Goal: Information Seeking & Learning: Find specific fact

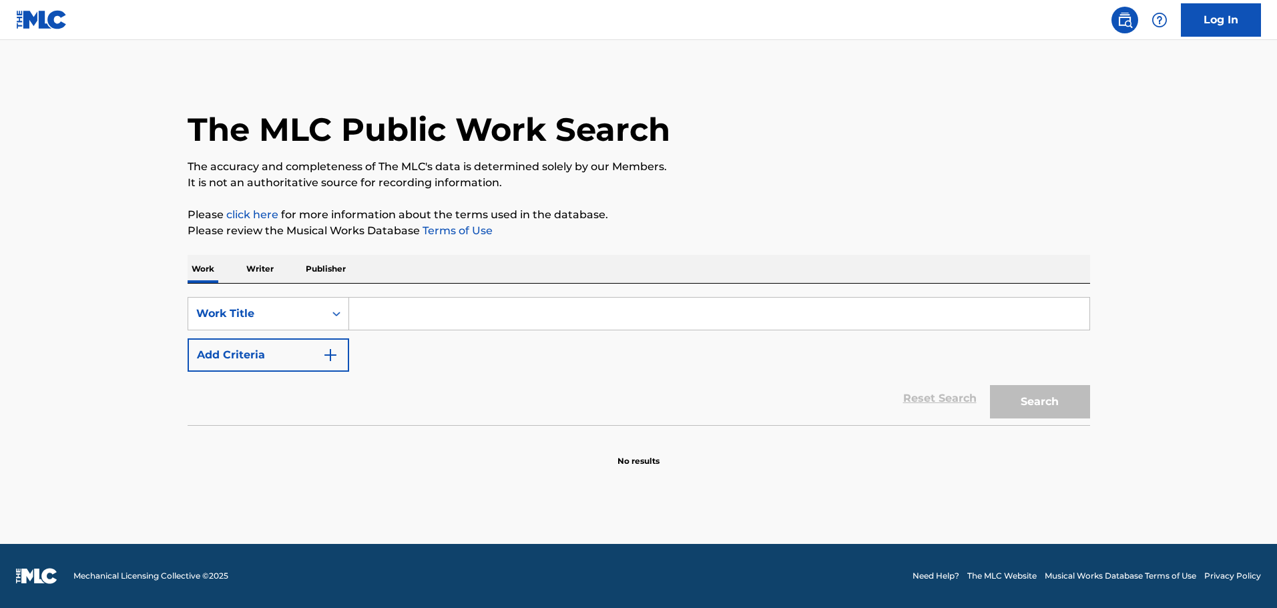
click at [378, 306] on input "Search Form" at bounding box center [719, 314] width 740 height 32
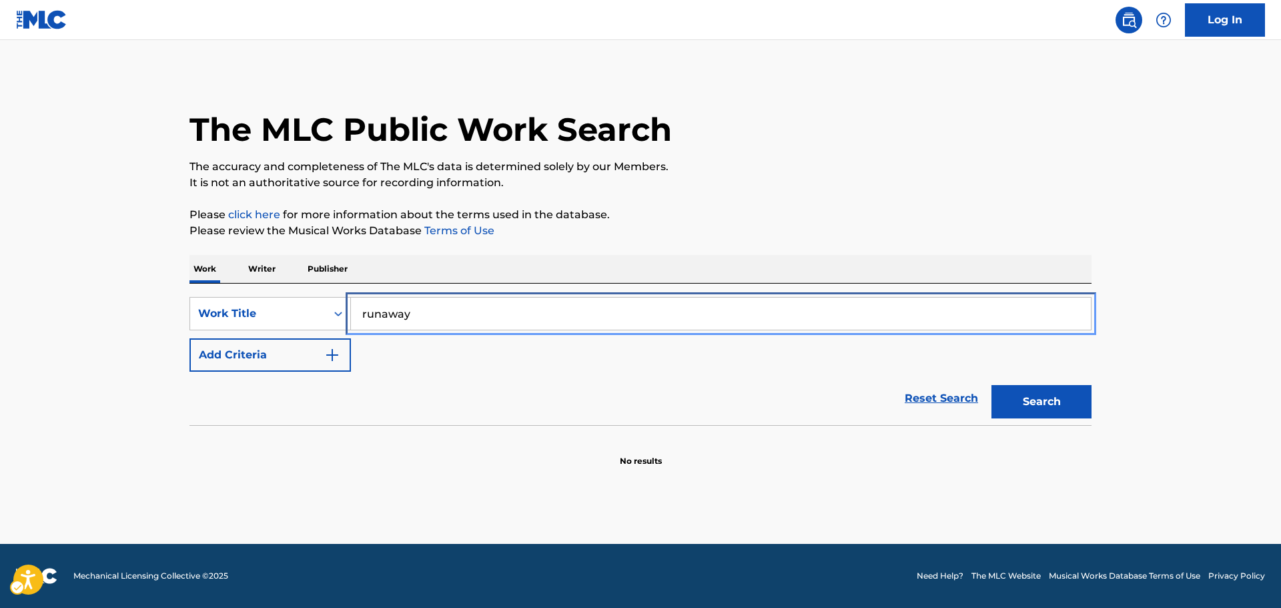
type input "runaway"
click at [992, 385] on button "Search" at bounding box center [1042, 401] width 100 height 33
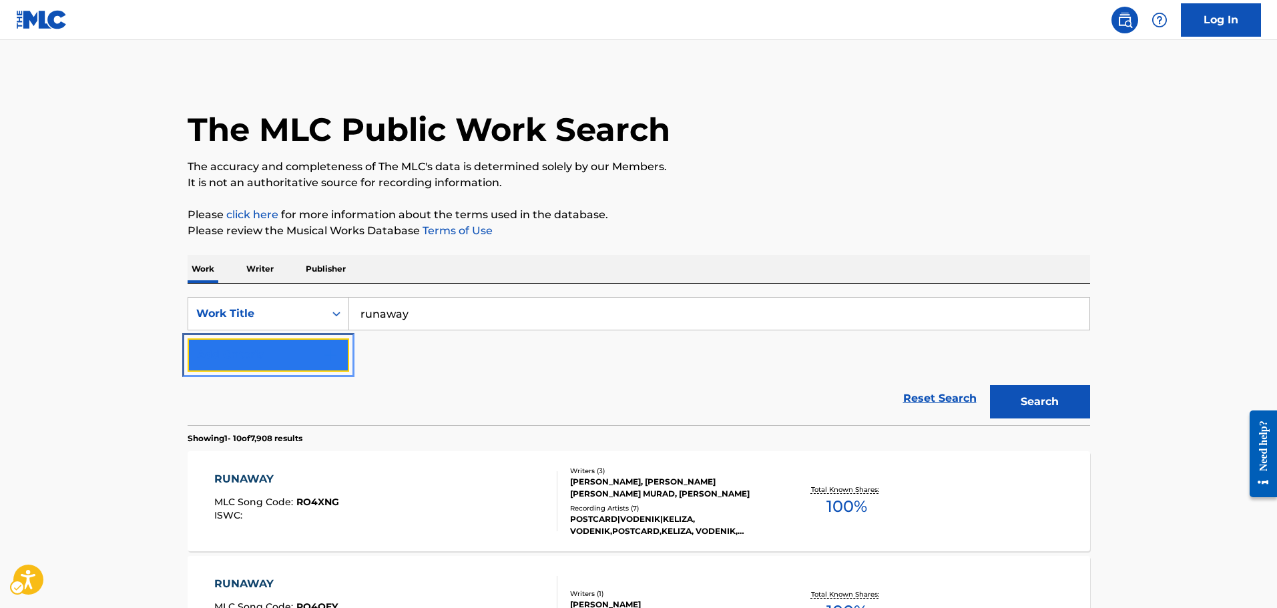
click at [289, 363] on button "Add Criteria" at bounding box center [268, 354] width 161 height 33
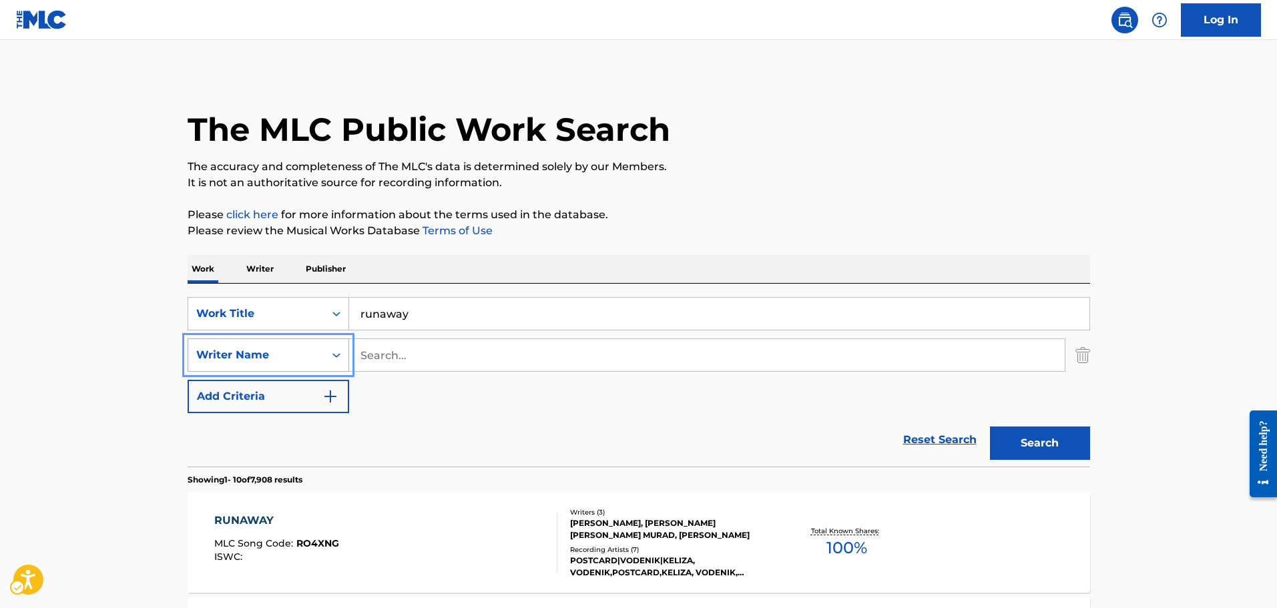
click at [285, 361] on div "Writer Name" at bounding box center [256, 355] width 120 height 16
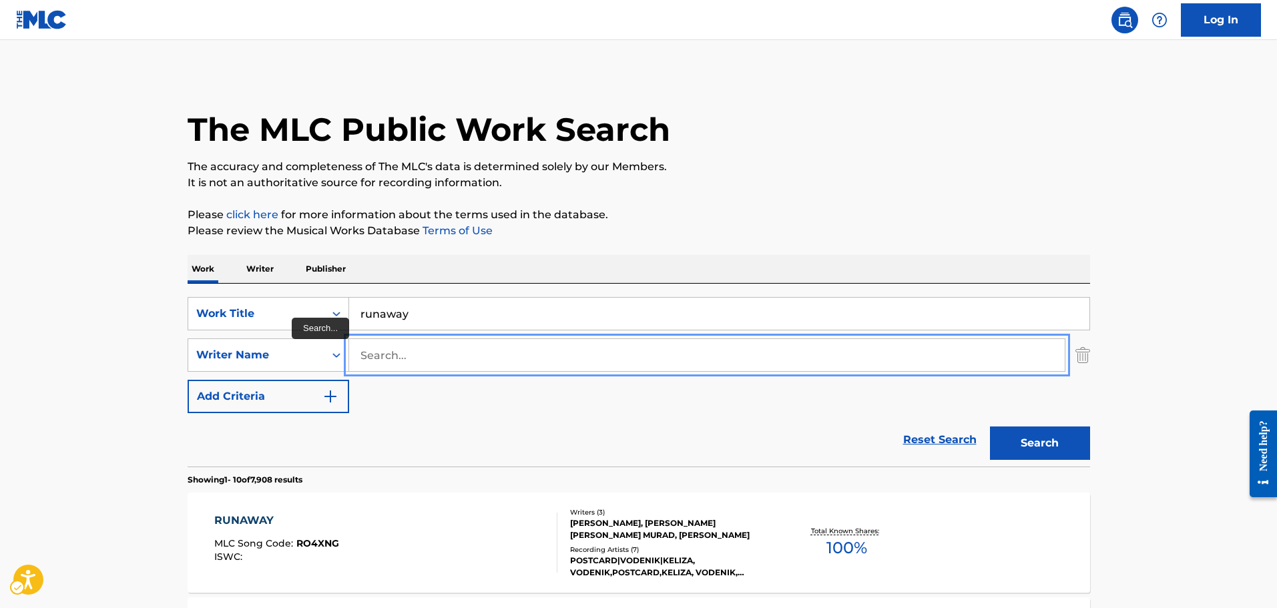
type input "o"
type input "pharrell"
click at [990, 426] on button "Search" at bounding box center [1040, 442] width 100 height 33
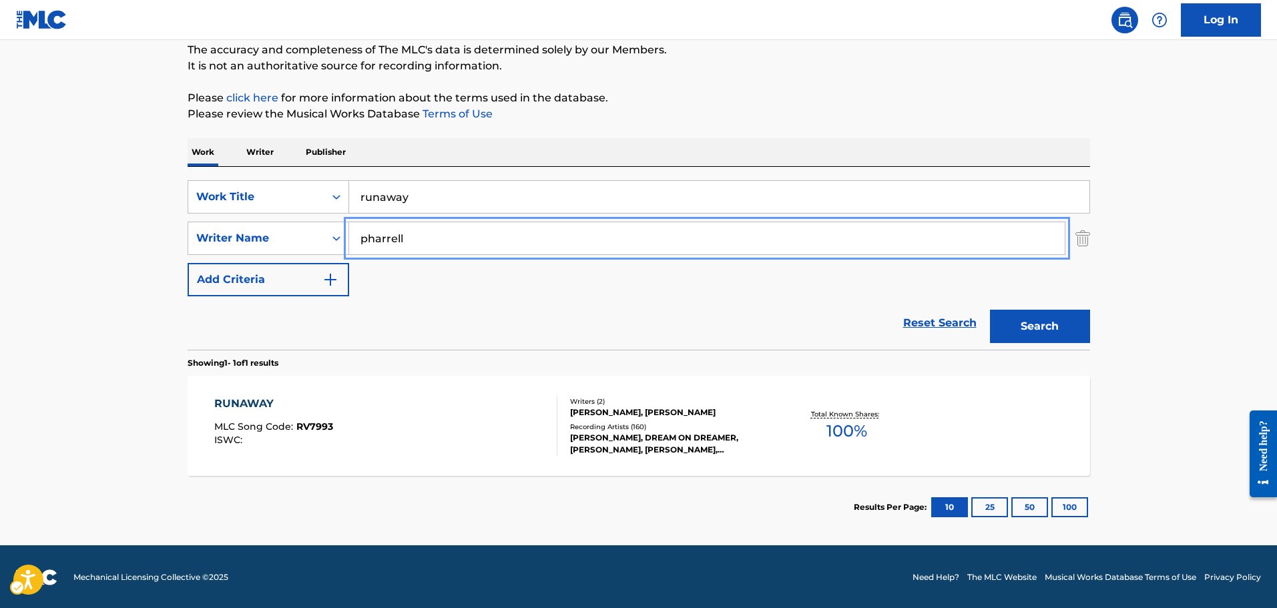
scroll to position [118, 0]
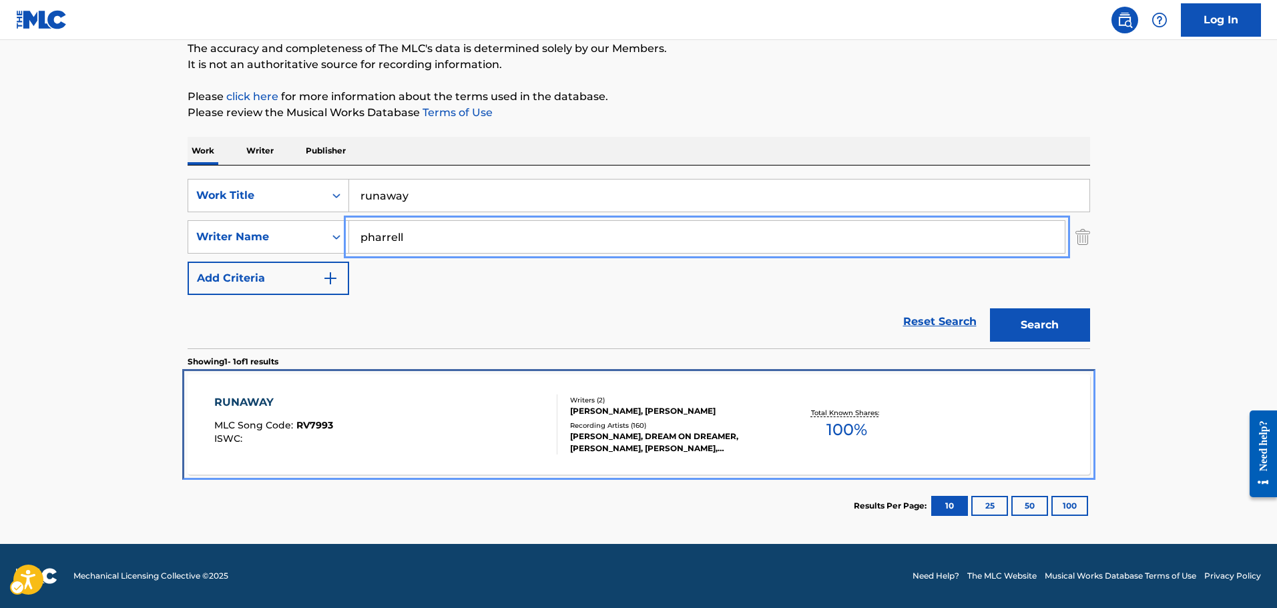
click at [496, 406] on div "RUNAWAY MLC Song Code : RV7993 ISWC :" at bounding box center [385, 424] width 343 height 60
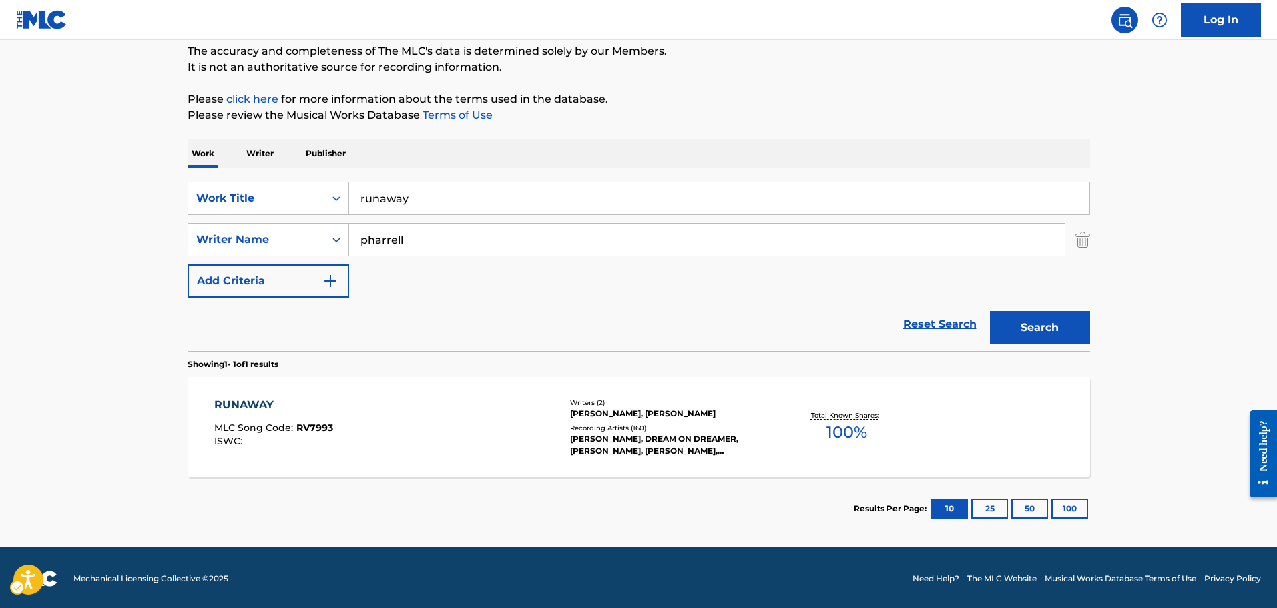
scroll to position [118, 0]
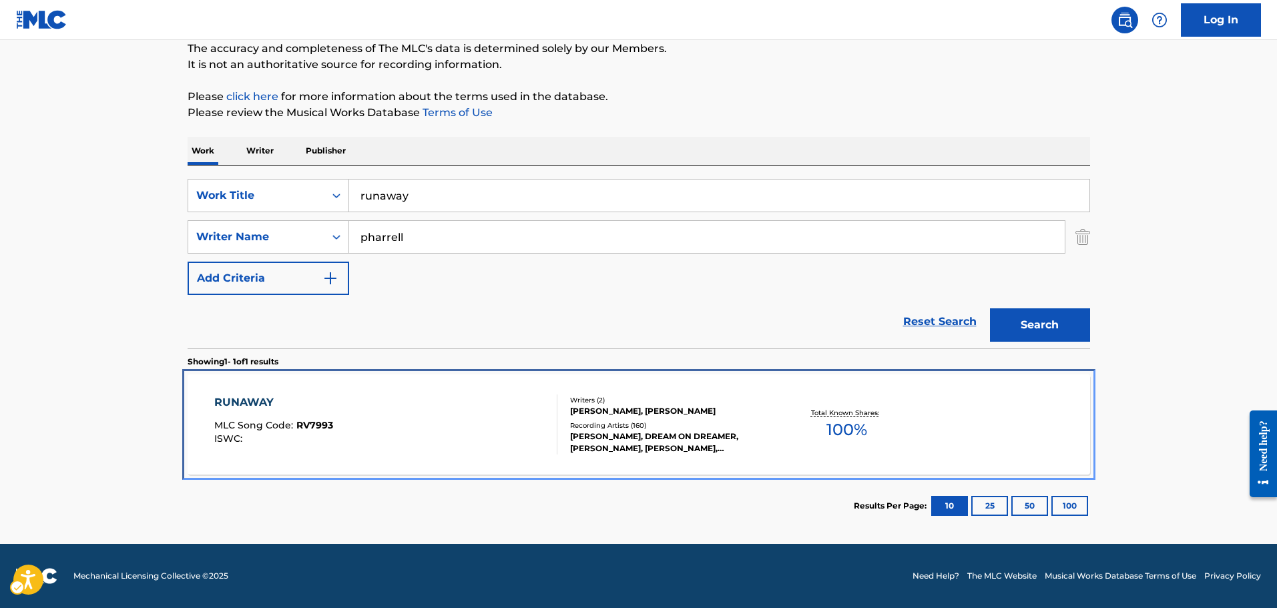
click at [616, 442] on div "[PERSON_NAME], DREAM ON DREAMER, [PERSON_NAME], [PERSON_NAME], [PERSON_NAME]" at bounding box center [671, 442] width 202 height 24
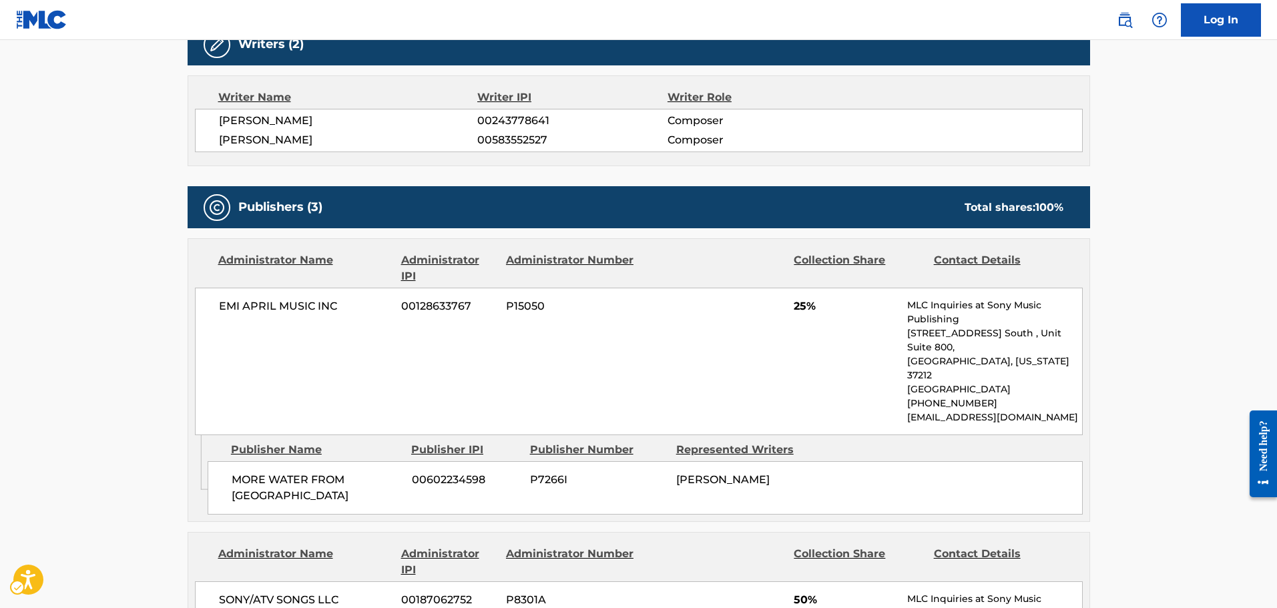
scroll to position [467, 0]
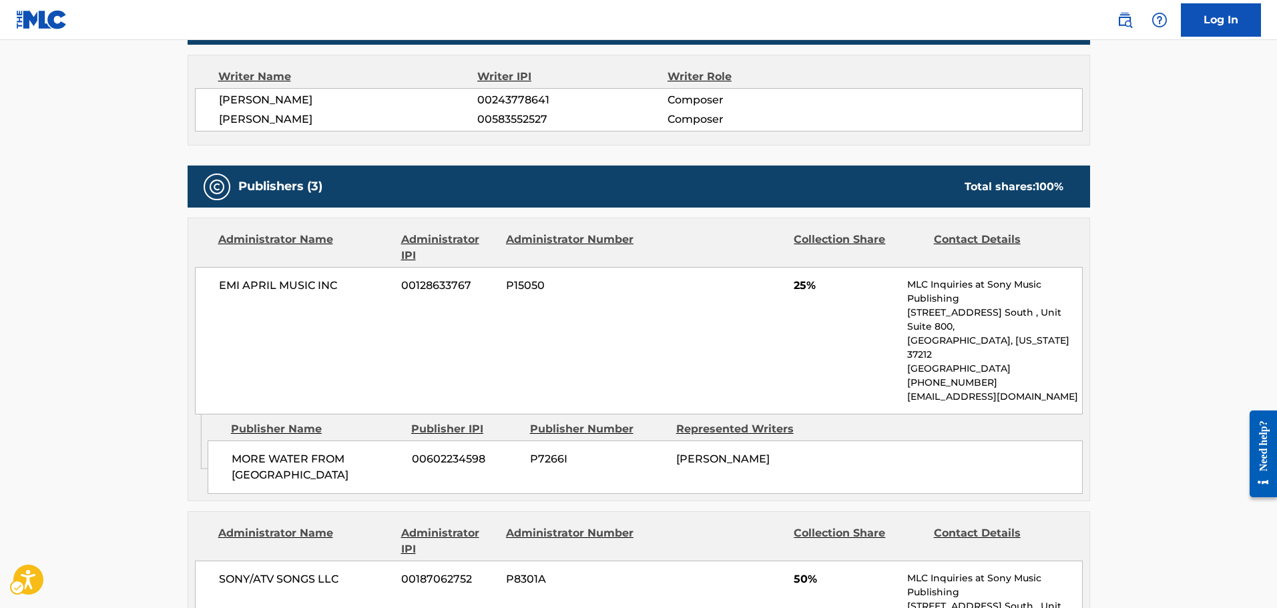
click at [1162, 220] on main "< Back to public search results Copy work link RUNAWAY Work Detail Member Work …" at bounding box center [638, 539] width 1277 height 1932
click at [812, 180] on div "Publishers (3) Total shares: 100 %" at bounding box center [639, 186] width 902 height 42
click at [673, 349] on div "EMI APRIL MUSIC INC 00128633767 P15050 25% MLC Inquiries at Sony Music Publishi…" at bounding box center [639, 340] width 888 height 147
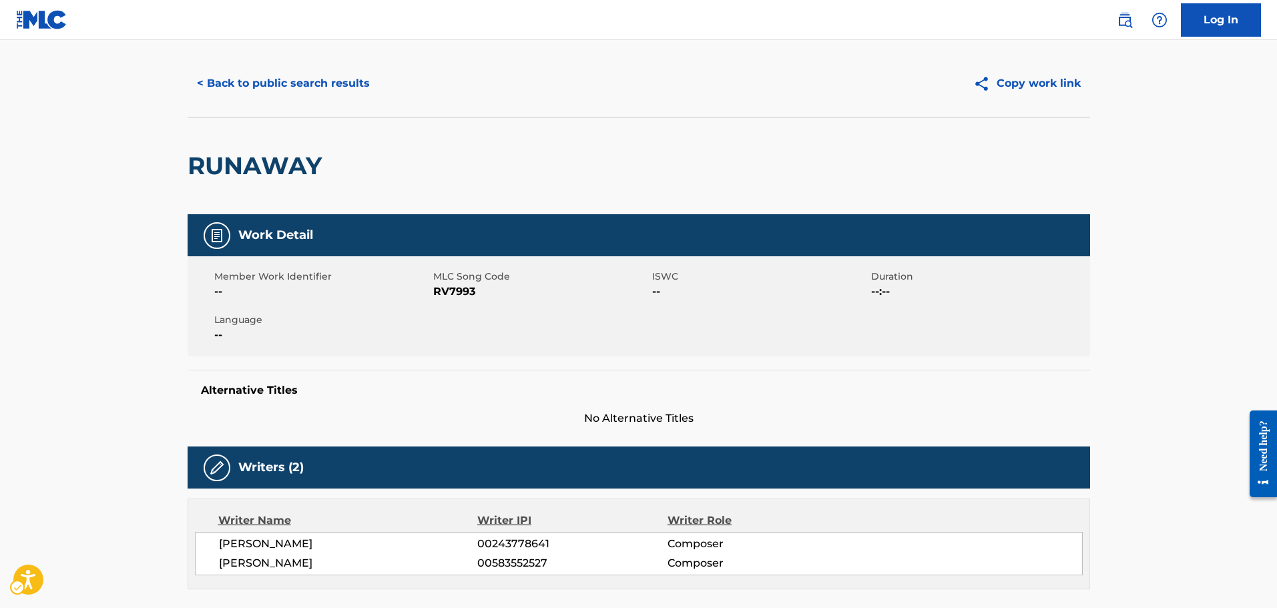
scroll to position [0, 0]
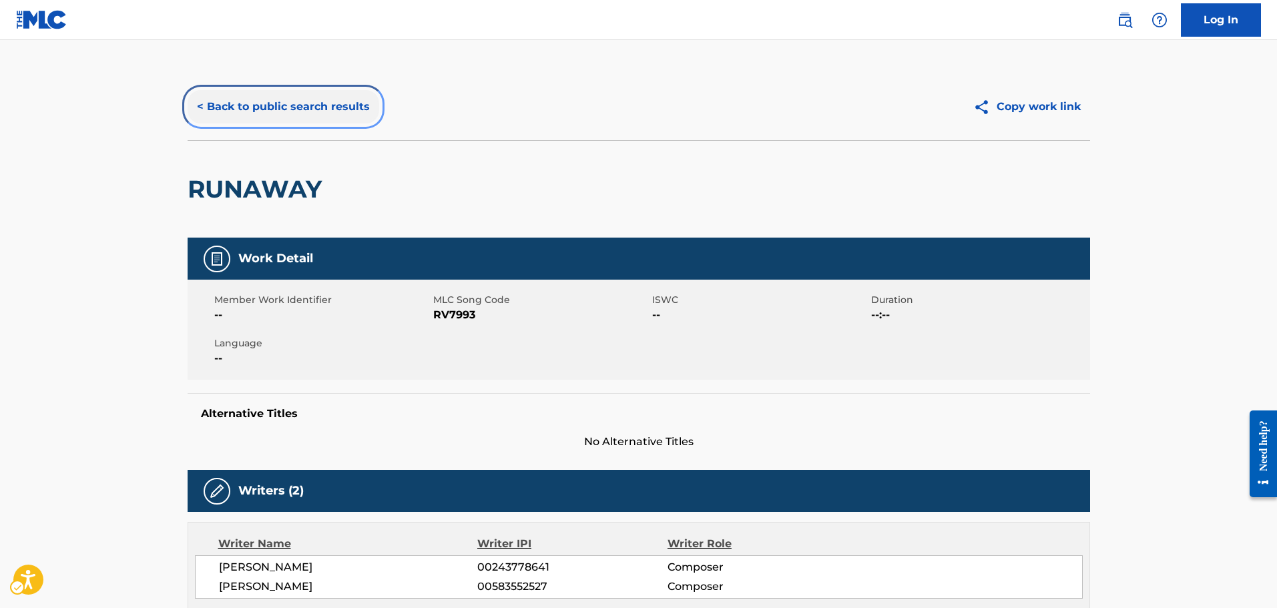
click at [302, 95] on button "< Back to public search results" at bounding box center [284, 106] width 192 height 33
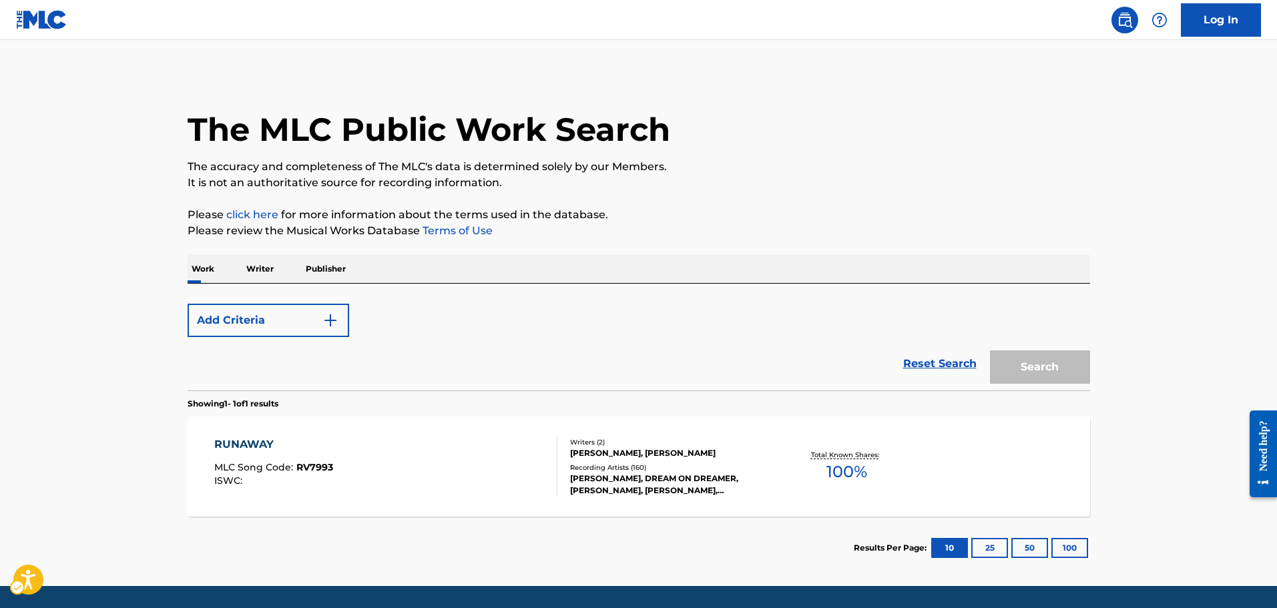
scroll to position [42, 0]
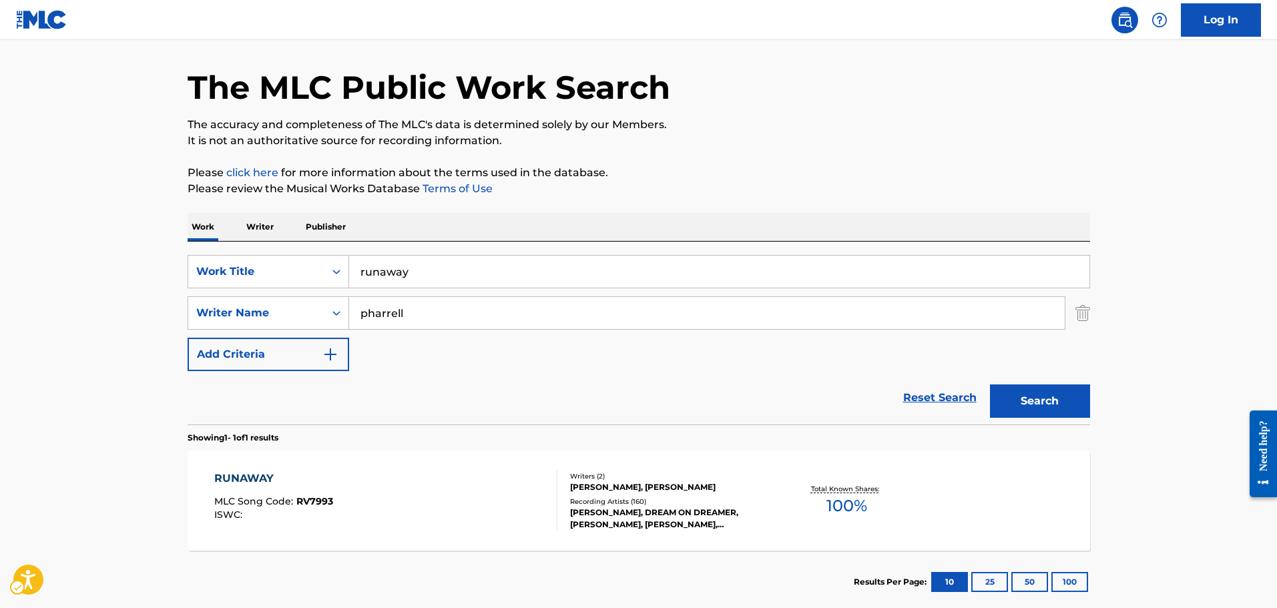
drag, startPoint x: 1099, startPoint y: 310, endPoint x: 1052, endPoint y: 310, distance: 46.7
click at [1099, 310] on div "The MLC Public Work Search The accuracy and completeness of The MLC's data is d…" at bounding box center [638, 322] width 934 height 582
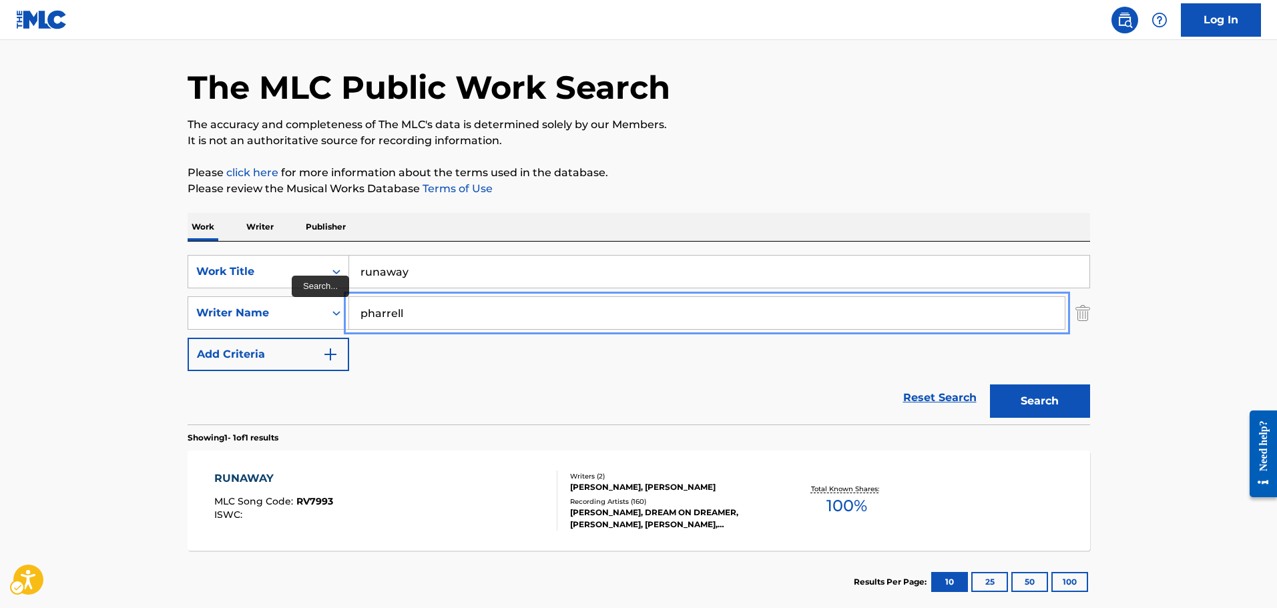
drag, startPoint x: 1052, startPoint y: 310, endPoint x: 1071, endPoint y: 307, distance: 19.0
click at [1071, 307] on div "SearchWithCriteriace2a3e50-9b19-45a3-afb2-f4c61009d843 Writer Name pharrell" at bounding box center [639, 312] width 902 height 33
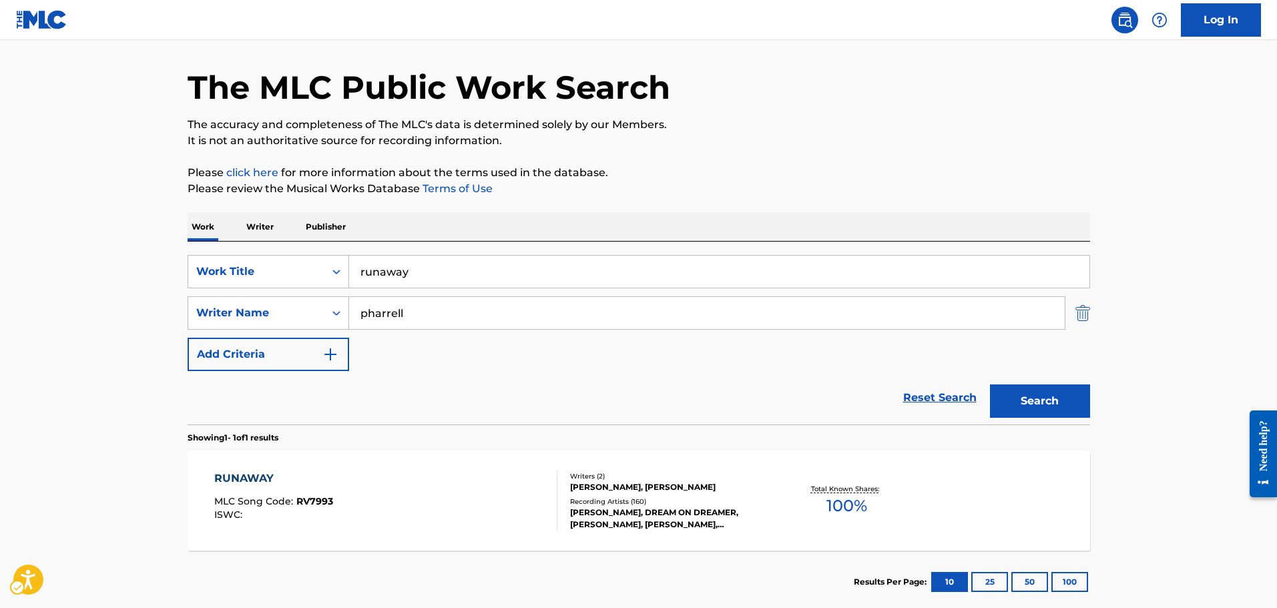
click at [1080, 307] on img "Search Form" at bounding box center [1082, 312] width 15 height 33
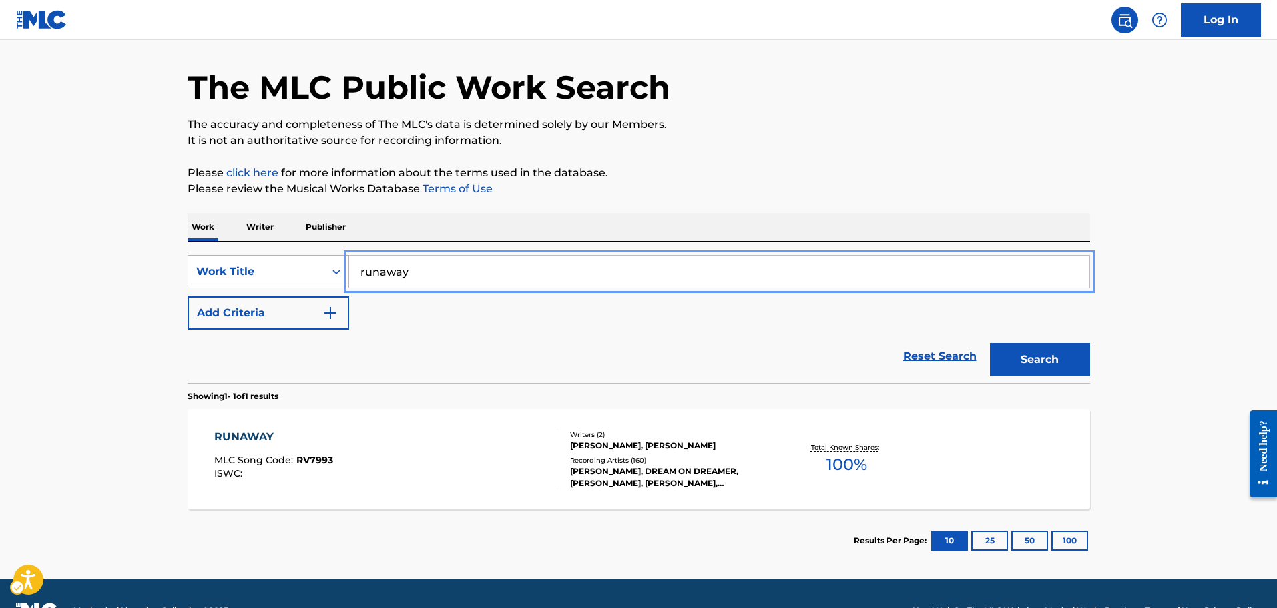
click at [322, 272] on div "Work Title" at bounding box center [256, 271] width 136 height 25
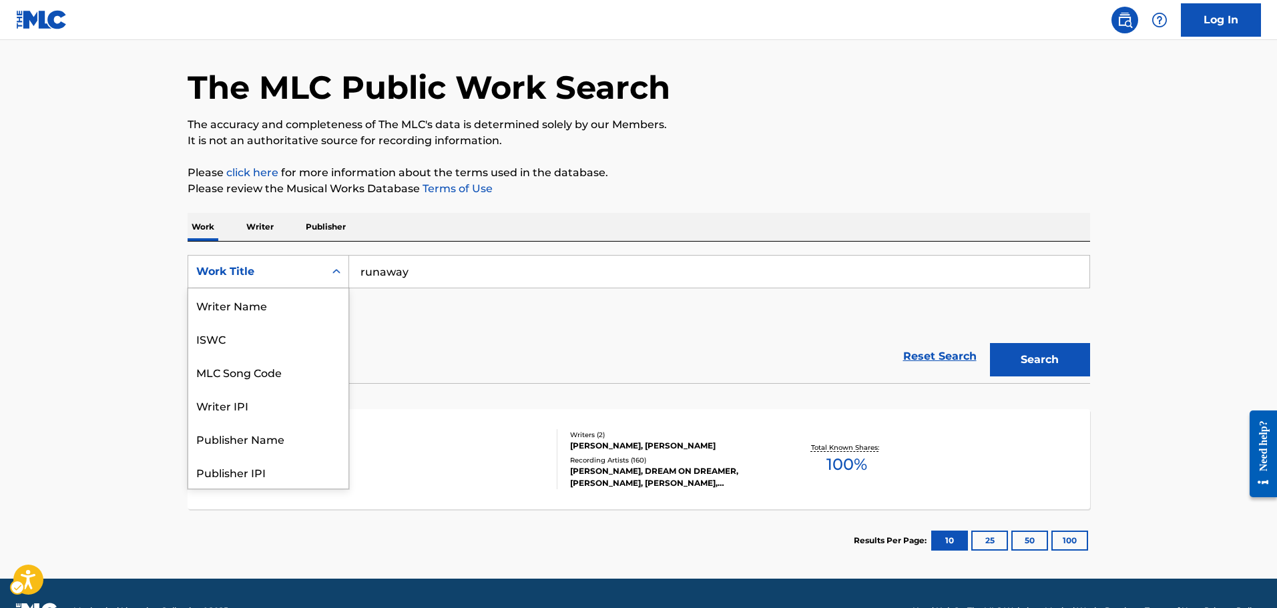
scroll to position [67, 0]
click at [284, 324] on div "Writer IPI" at bounding box center [268, 338] width 160 height 33
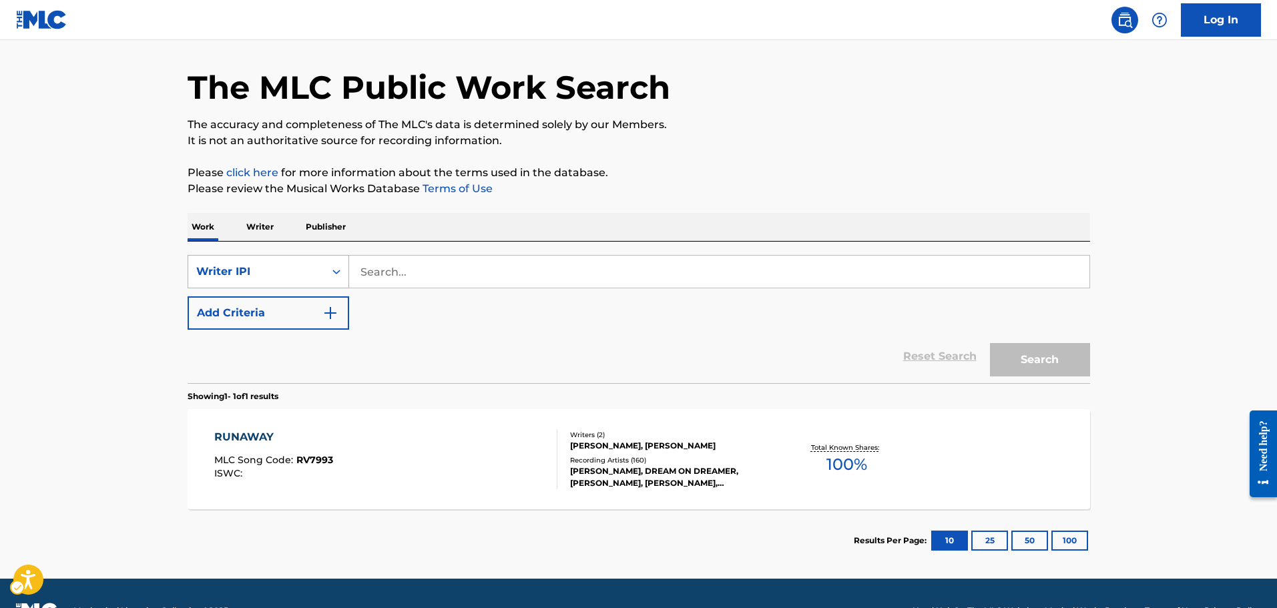
click at [282, 284] on div "Writer IPI" at bounding box center [256, 271] width 136 height 25
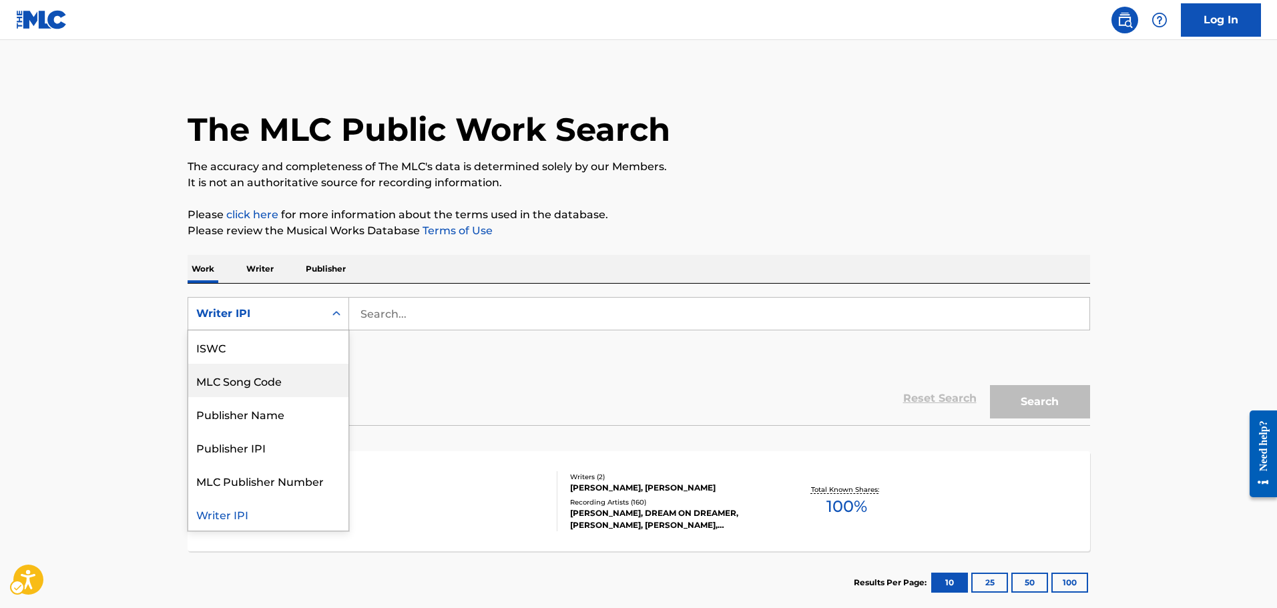
click at [264, 390] on div "MLC Song Code" at bounding box center [268, 380] width 160 height 33
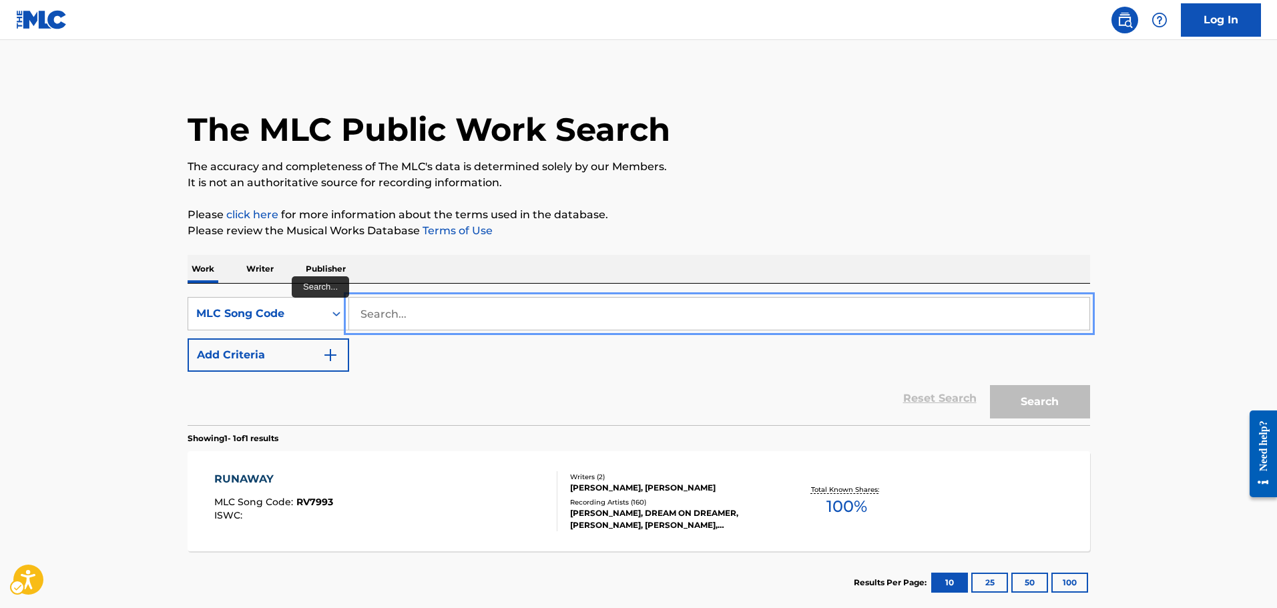
paste input "R3836T"
type input "R3836T"
click at [990, 385] on button "Search" at bounding box center [1040, 401] width 100 height 33
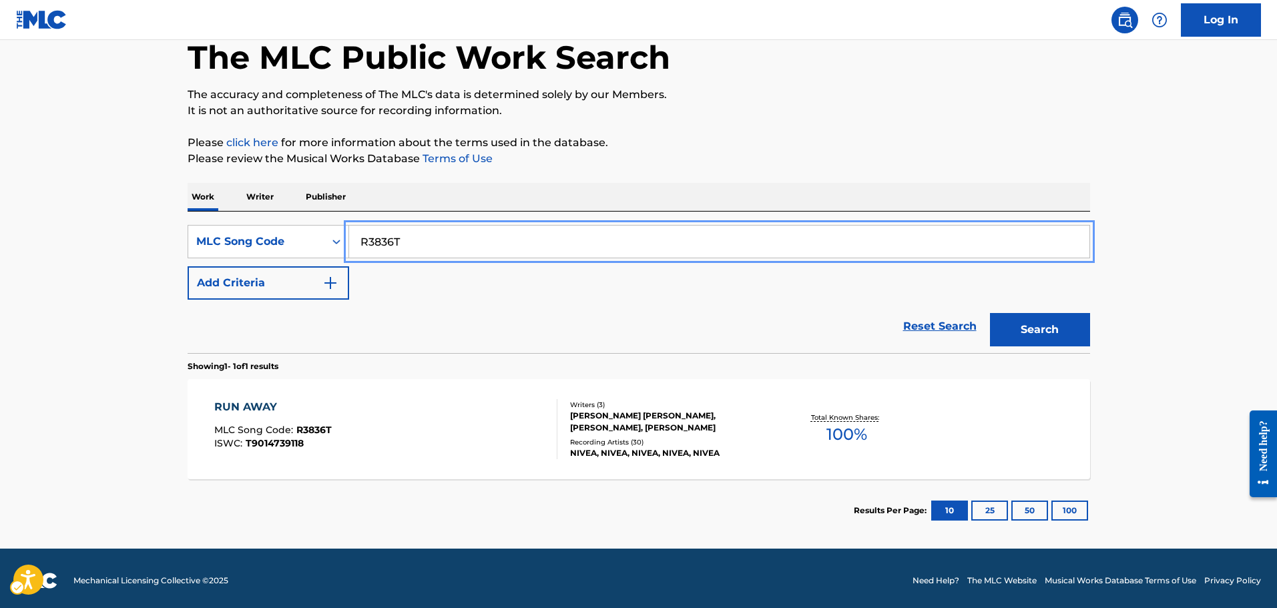
scroll to position [77, 0]
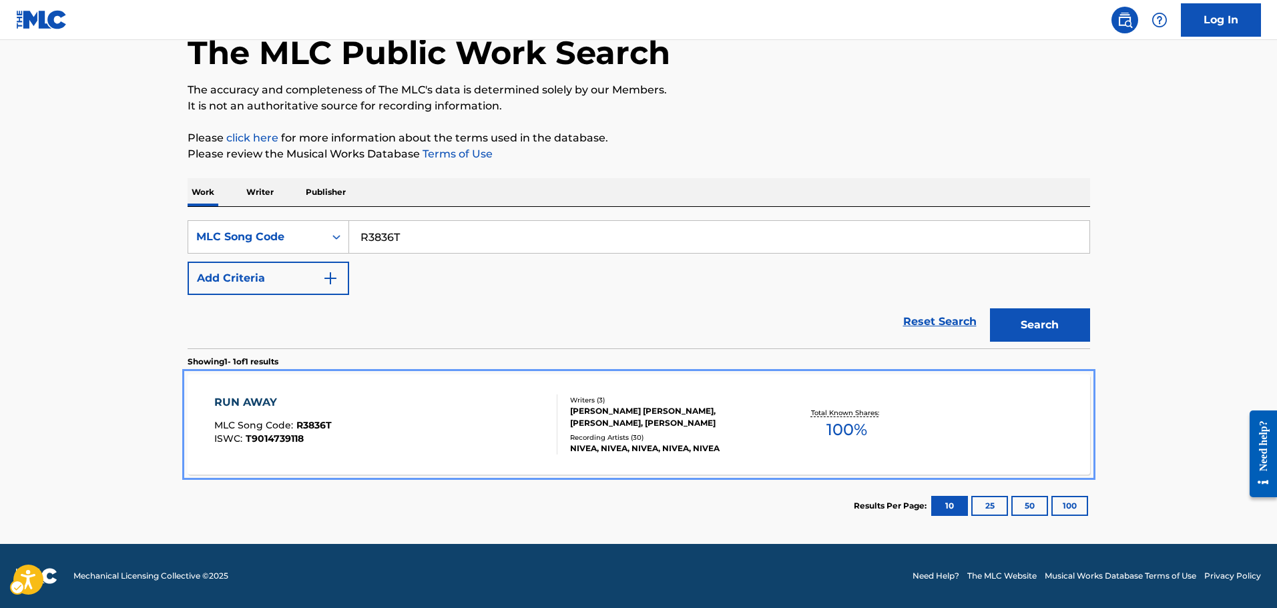
click at [536, 412] on div "RUN AWAY MLC Song Code : R3836T ISWC : T9014739118" at bounding box center [385, 424] width 343 height 60
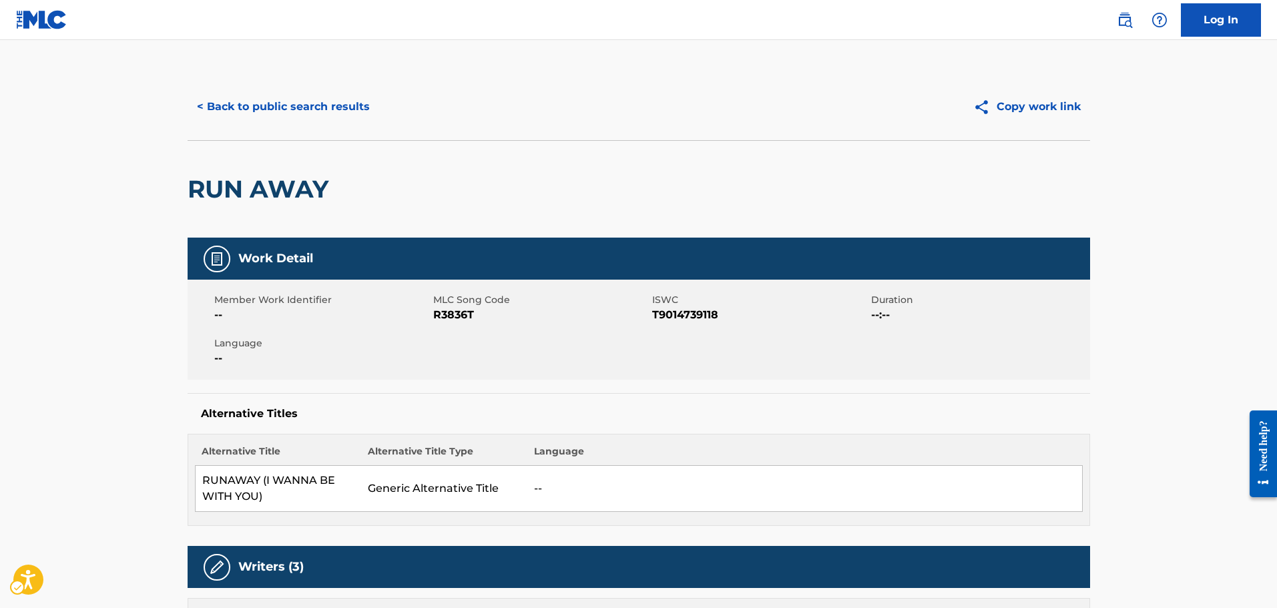
click at [334, 128] on div "< Back to public search results Copy work link" at bounding box center [639, 106] width 902 height 67
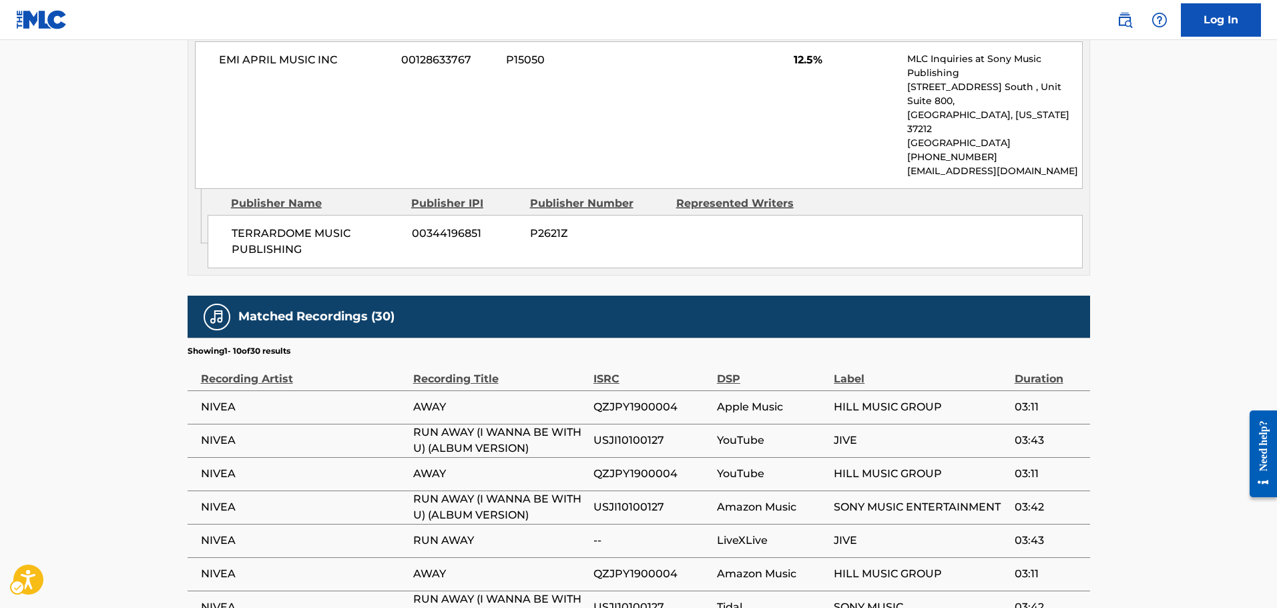
scroll to position [1468, 0]
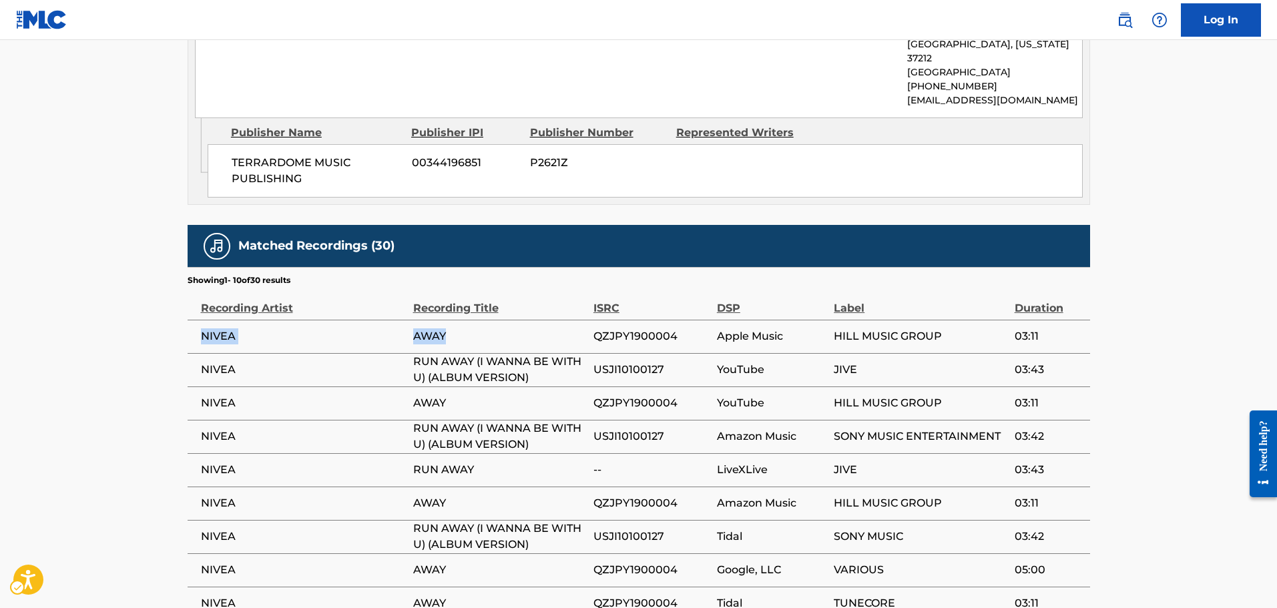
drag, startPoint x: 191, startPoint y: 256, endPoint x: 450, endPoint y: 272, distance: 259.4
click at [450, 320] on tr "NIVEA AWAY QZJPY1900004 Apple Music HILL MUSIC GROUP 03:11" at bounding box center [639, 336] width 902 height 33
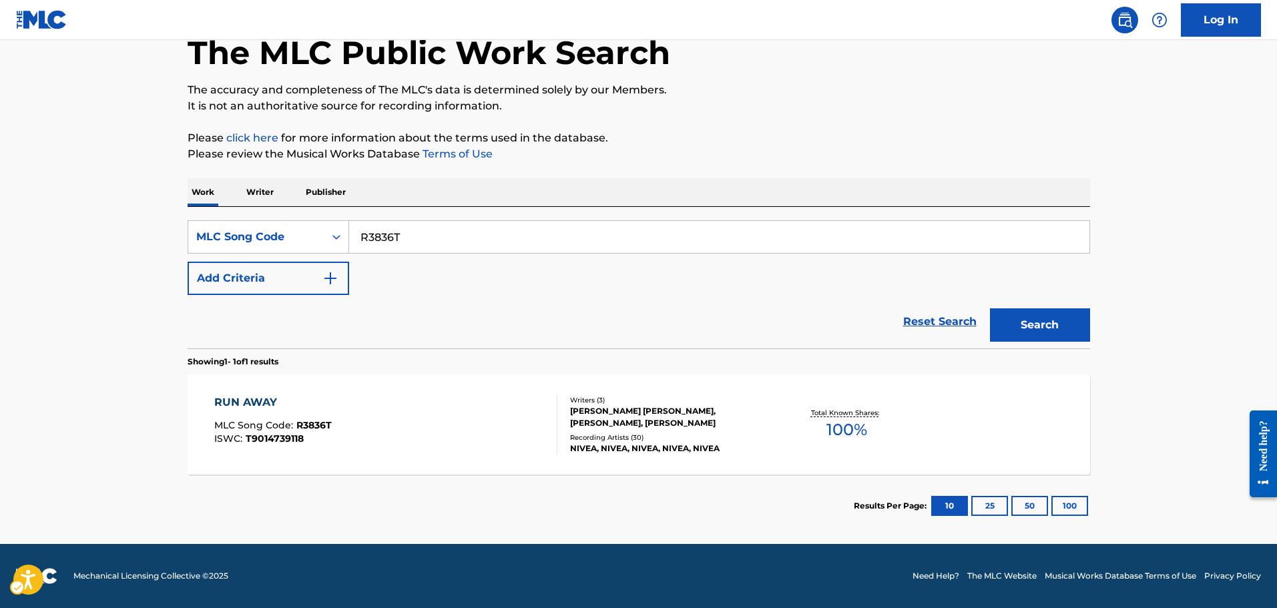
scroll to position [77, 0]
drag, startPoint x: 423, startPoint y: 210, endPoint x: 420, endPoint y: 200, distance: 9.7
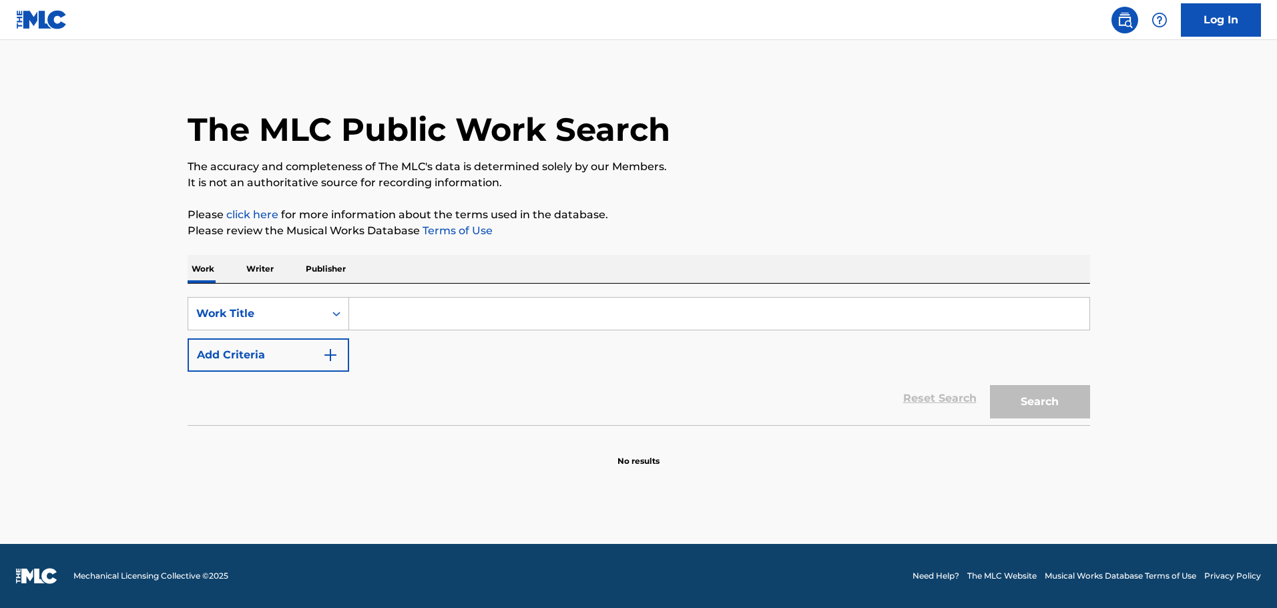
click at [627, 306] on input "Search Form" at bounding box center [719, 314] width 740 height 32
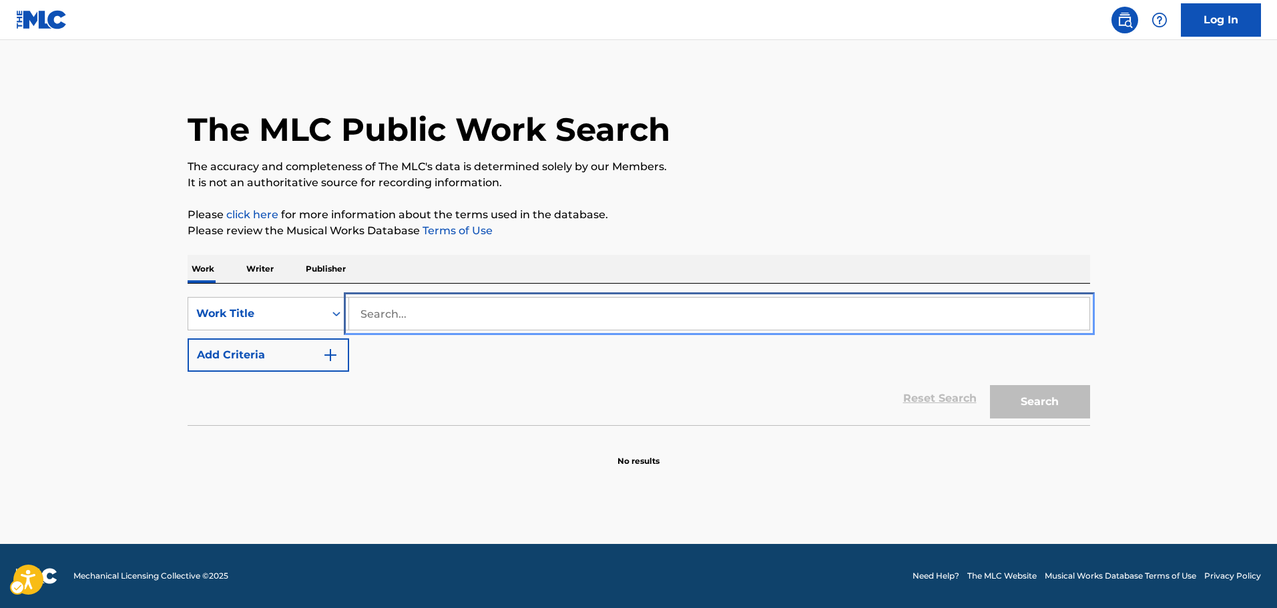
paste input "RV7993"
type input "RV7993"
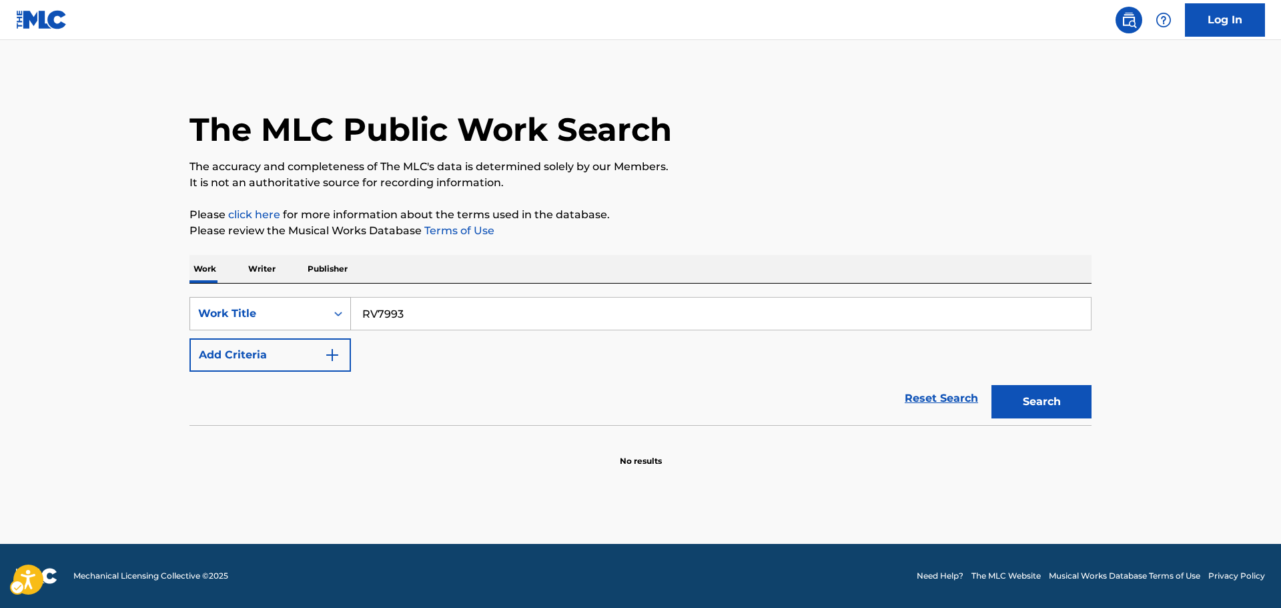
click at [232, 299] on div "Work Title" at bounding box center [270, 313] width 161 height 33
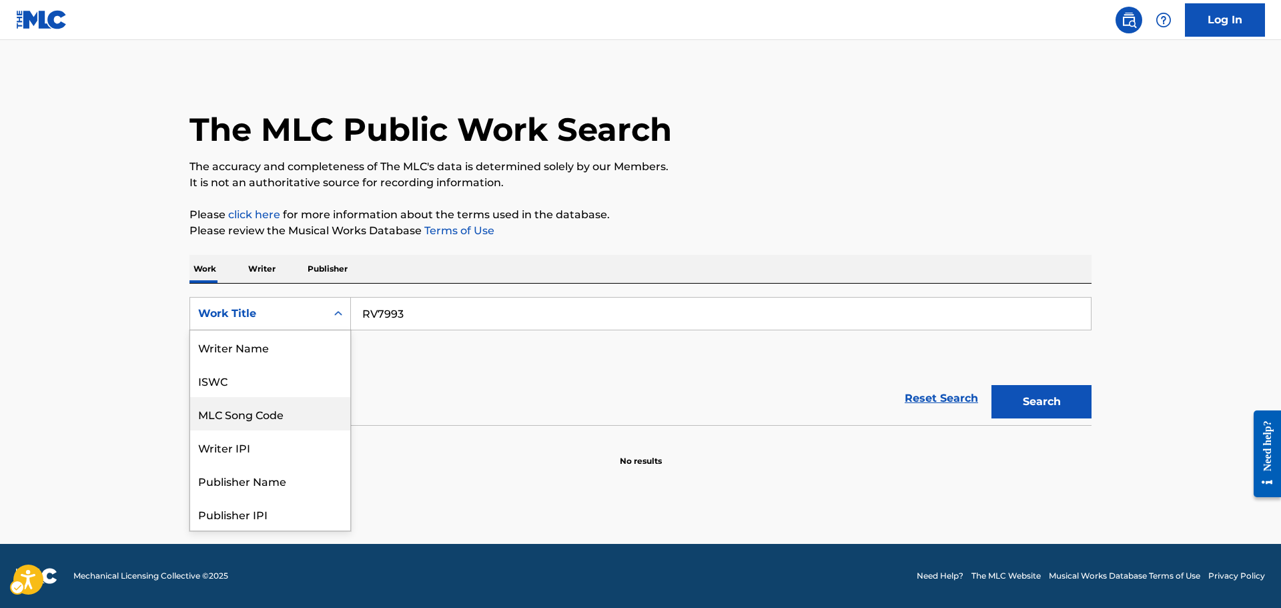
click at [260, 413] on div "MLC Song Code" at bounding box center [270, 413] width 160 height 33
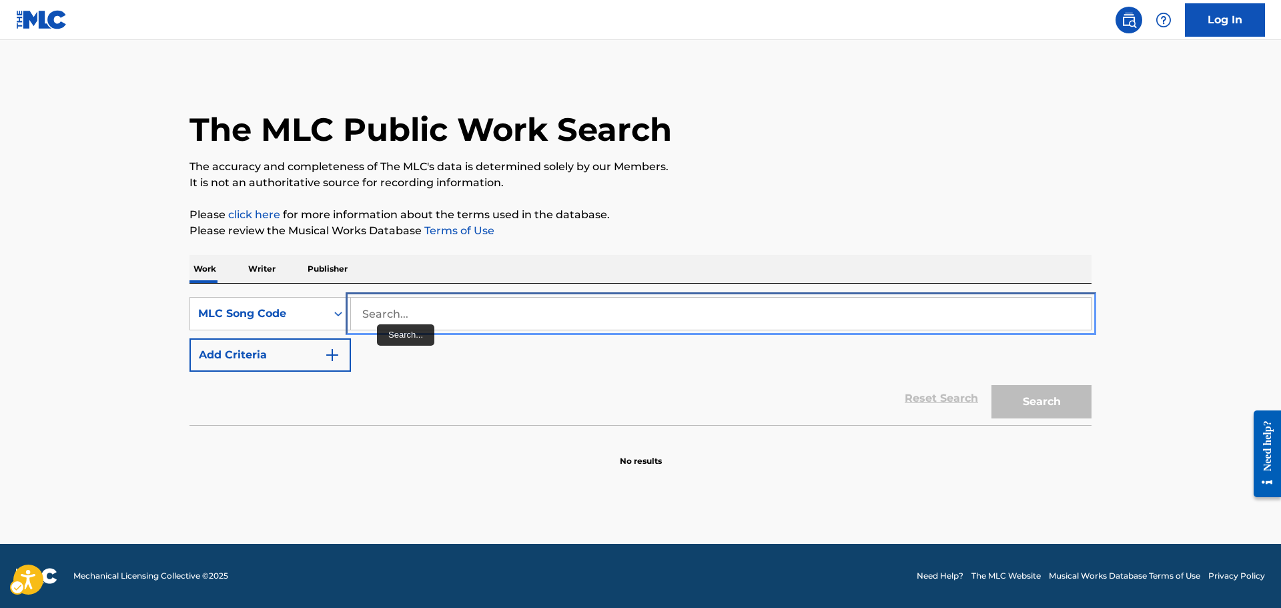
drag, startPoint x: 378, startPoint y: 320, endPoint x: 372, endPoint y: 315, distance: 7.5
paste input "RV7993"
type input "RV7993"
click at [190, 338] on button "Add Criteria" at bounding box center [270, 354] width 161 height 33
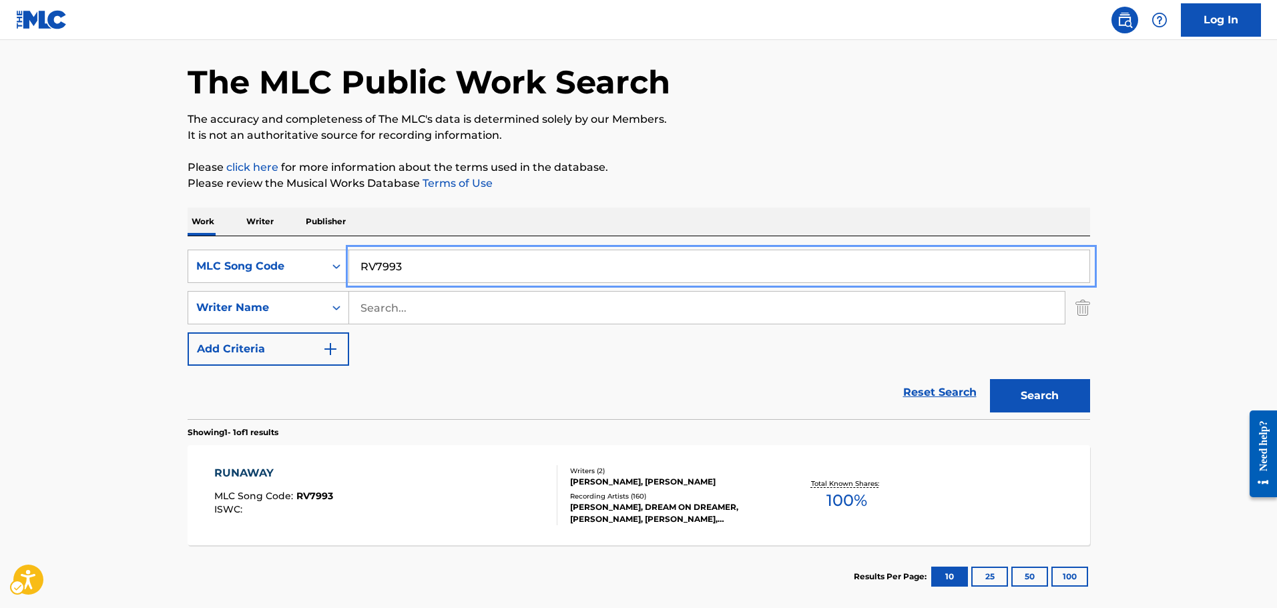
scroll to position [118, 0]
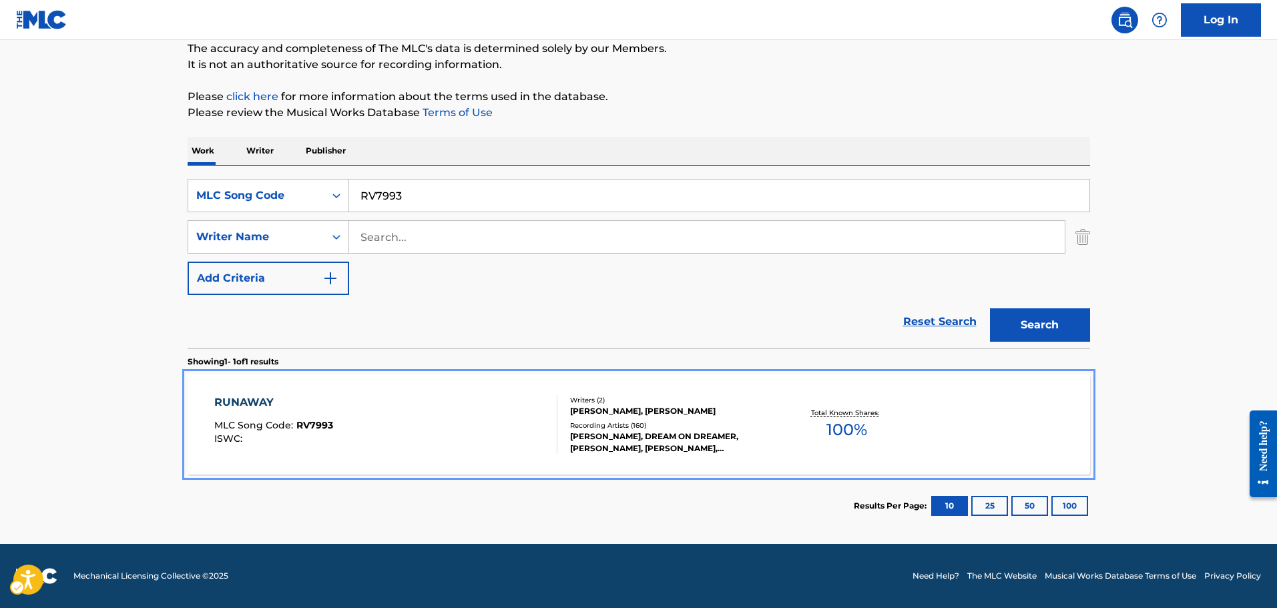
click at [418, 427] on div "RUNAWAY MLC Song Code : RV7993 ISWC :" at bounding box center [385, 424] width 343 height 60
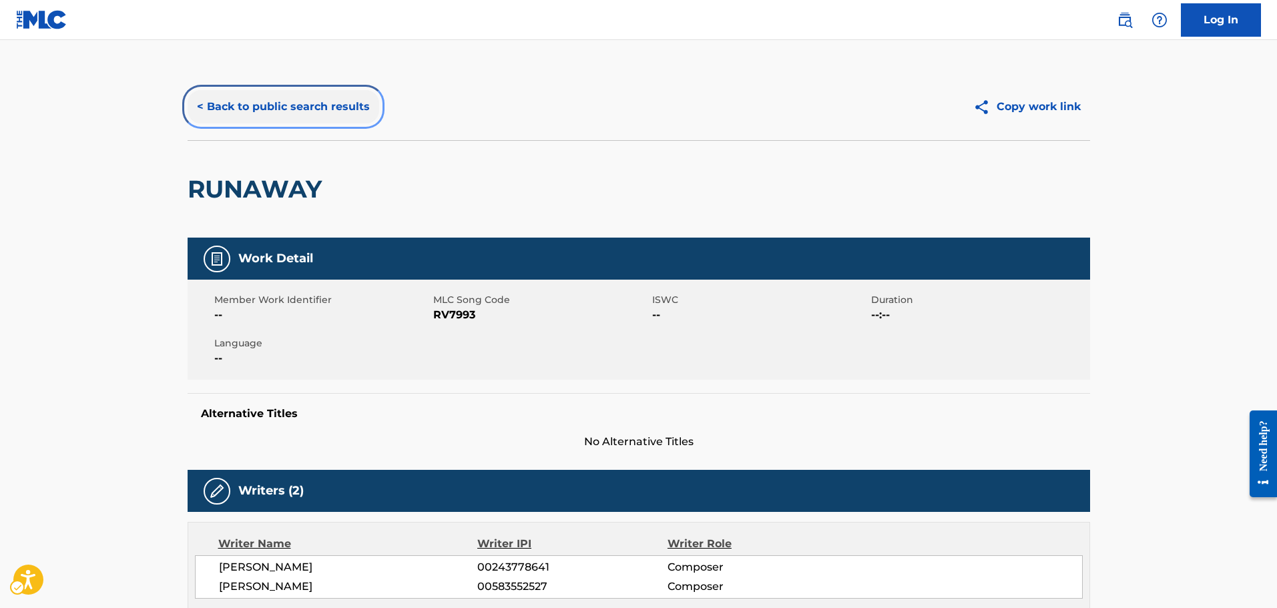
click at [328, 105] on button "< Back to public search results" at bounding box center [284, 106] width 192 height 33
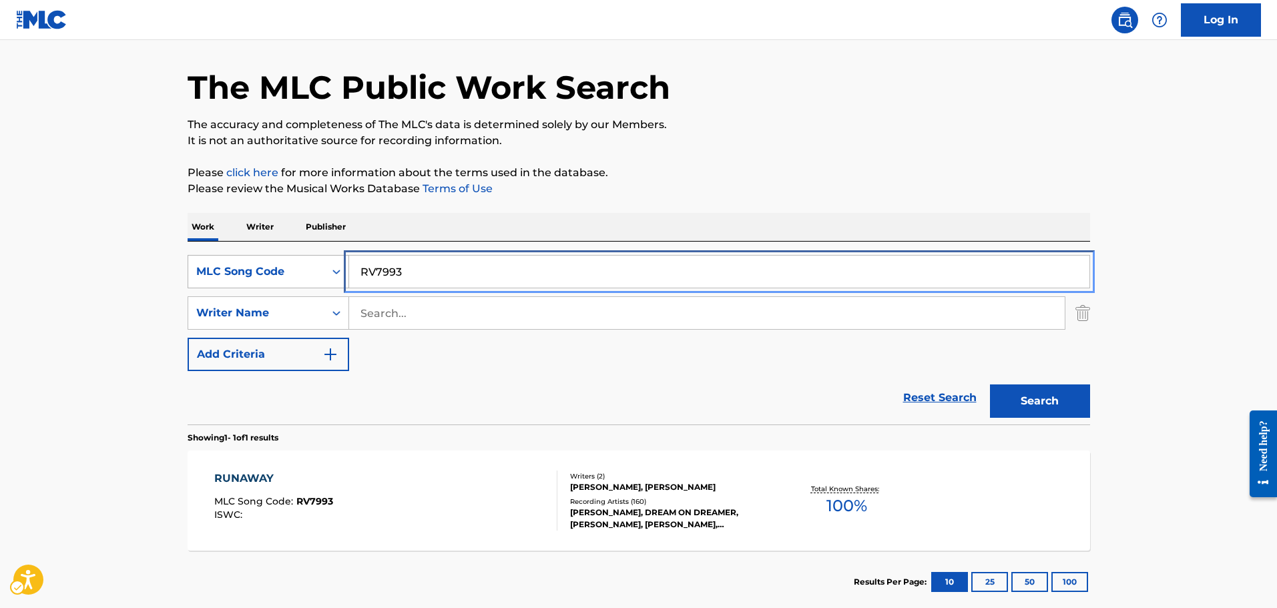
drag, startPoint x: 358, startPoint y: 273, endPoint x: 336, endPoint y: 273, distance: 21.4
click at [336, 273] on icon "Search Form" at bounding box center [336, 271] width 13 height 13
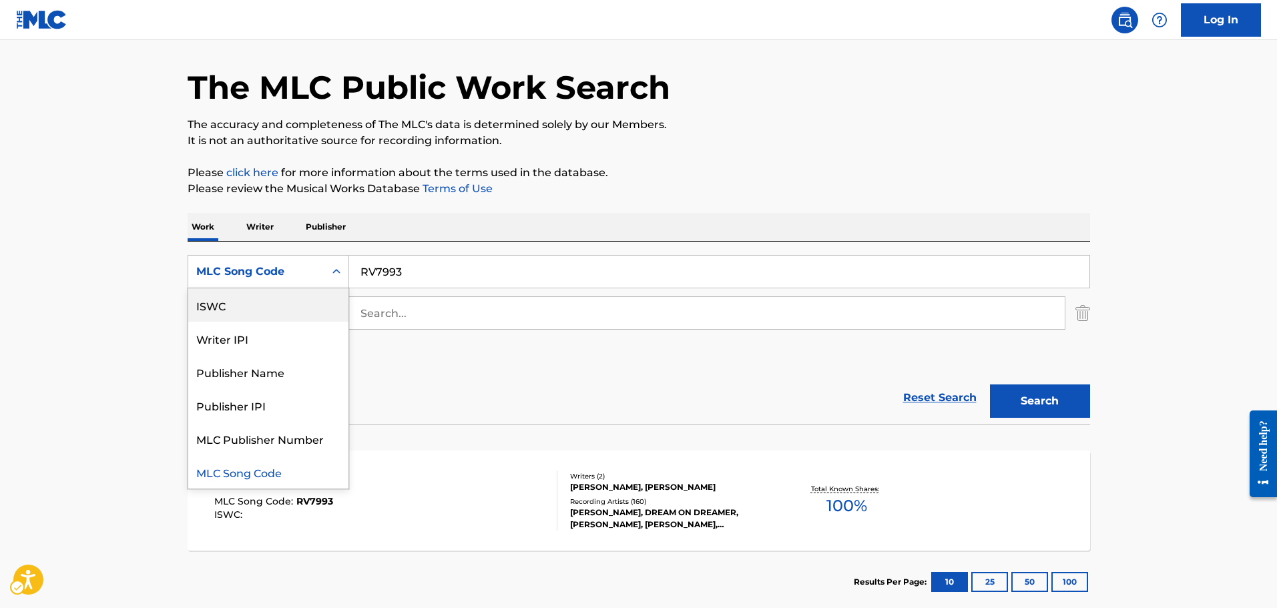
scroll to position [0, 0]
click at [300, 297] on div "Work Title" at bounding box center [268, 304] width 160 height 33
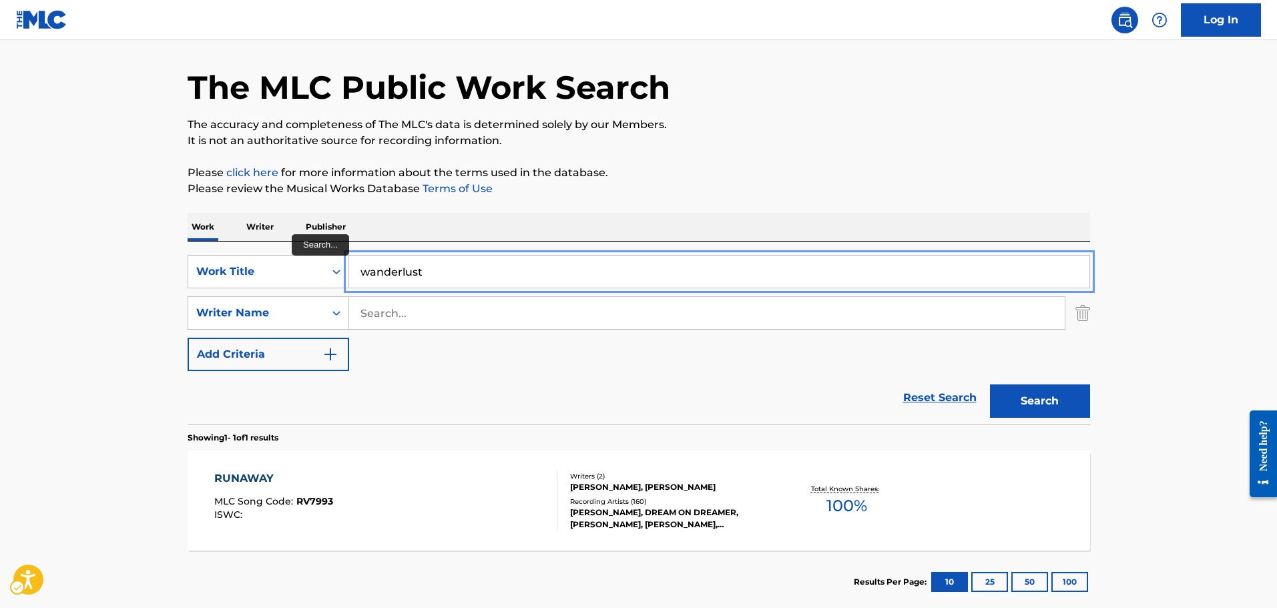
type input "wanderlust"
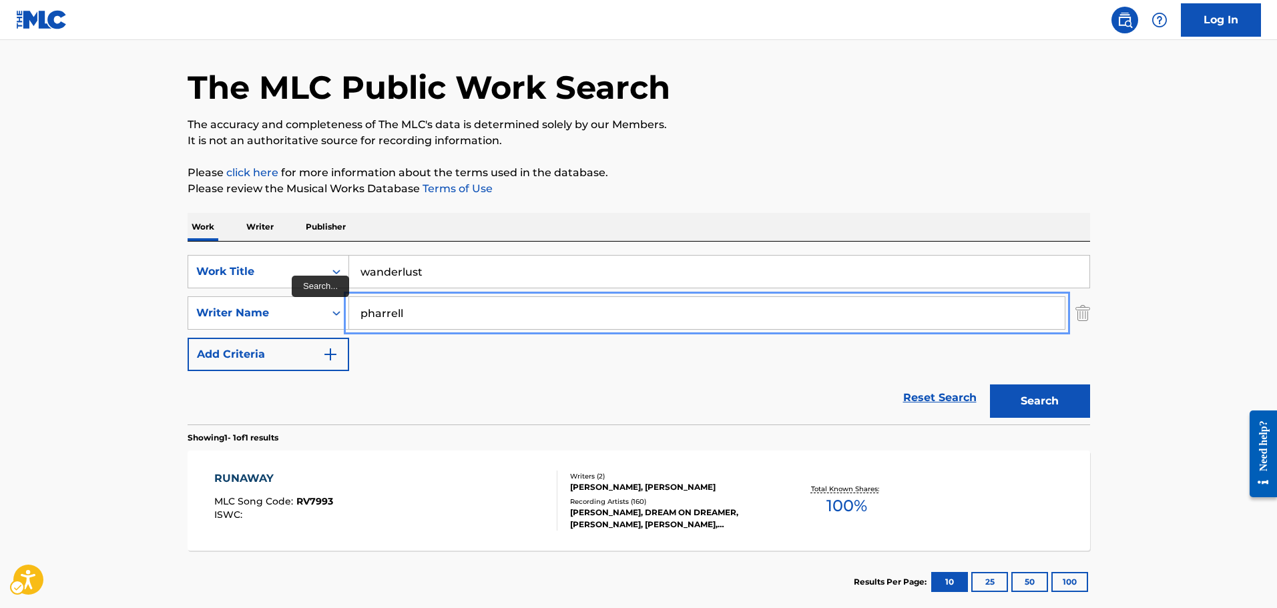
type input "pharrell"
click at [990, 384] on button "Search" at bounding box center [1040, 400] width 100 height 33
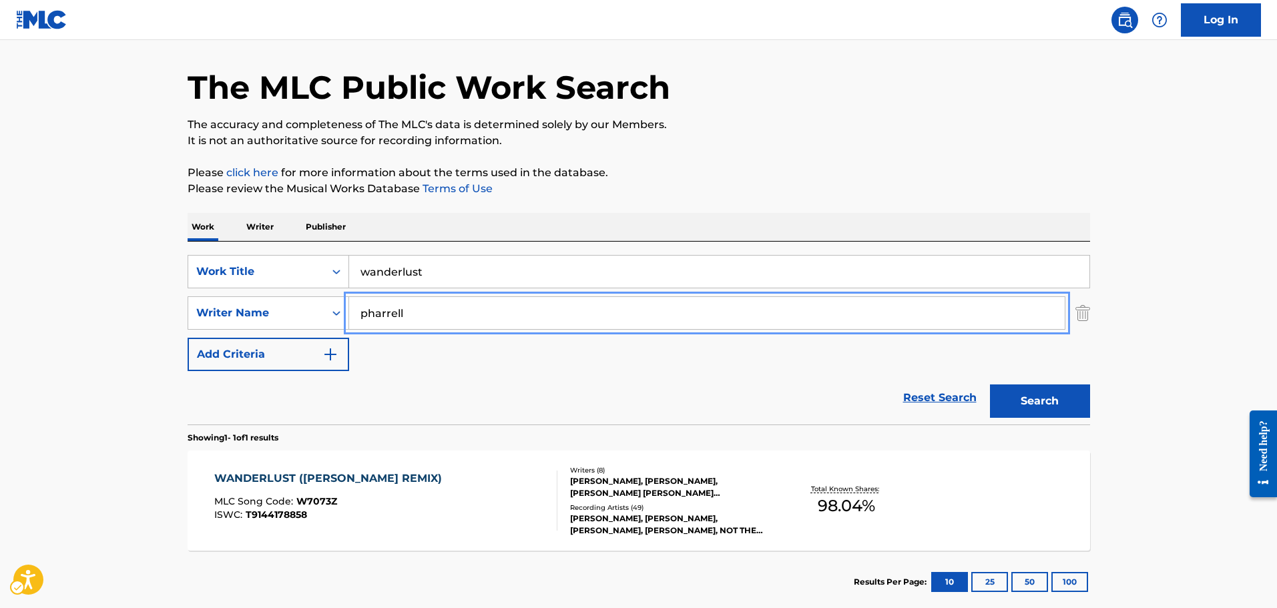
scroll to position [118, 0]
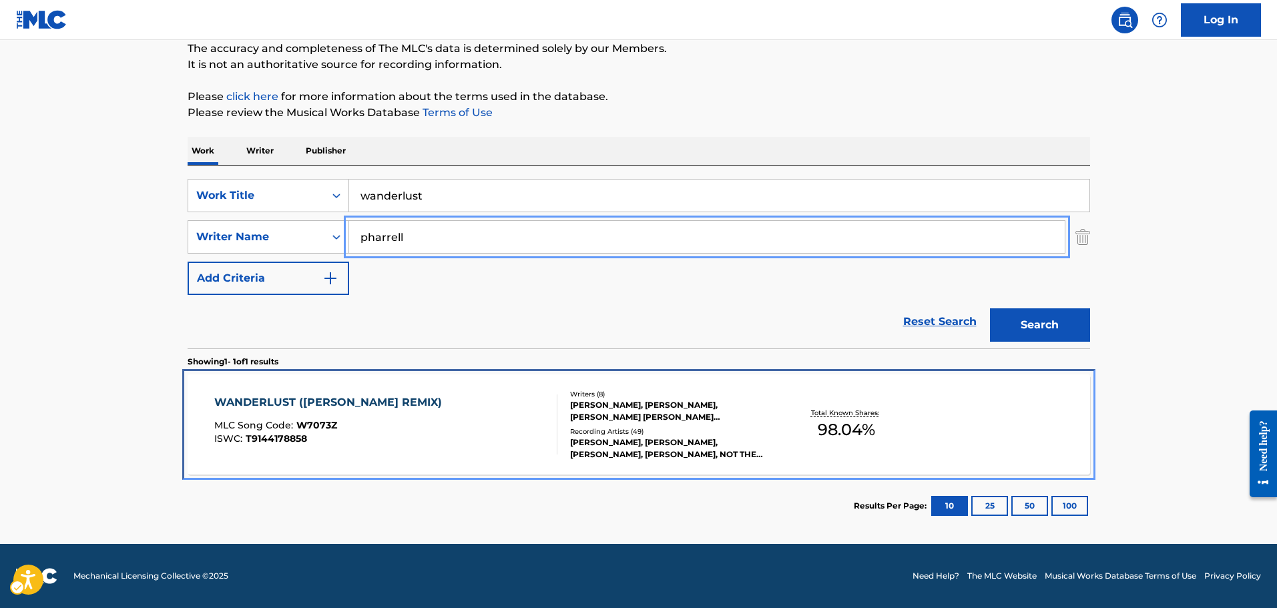
click at [493, 444] on div "WANDERLUST ([PERSON_NAME] REMIX) MLC Song Code : W7073Z ISWC : T9144178858" at bounding box center [385, 424] width 343 height 60
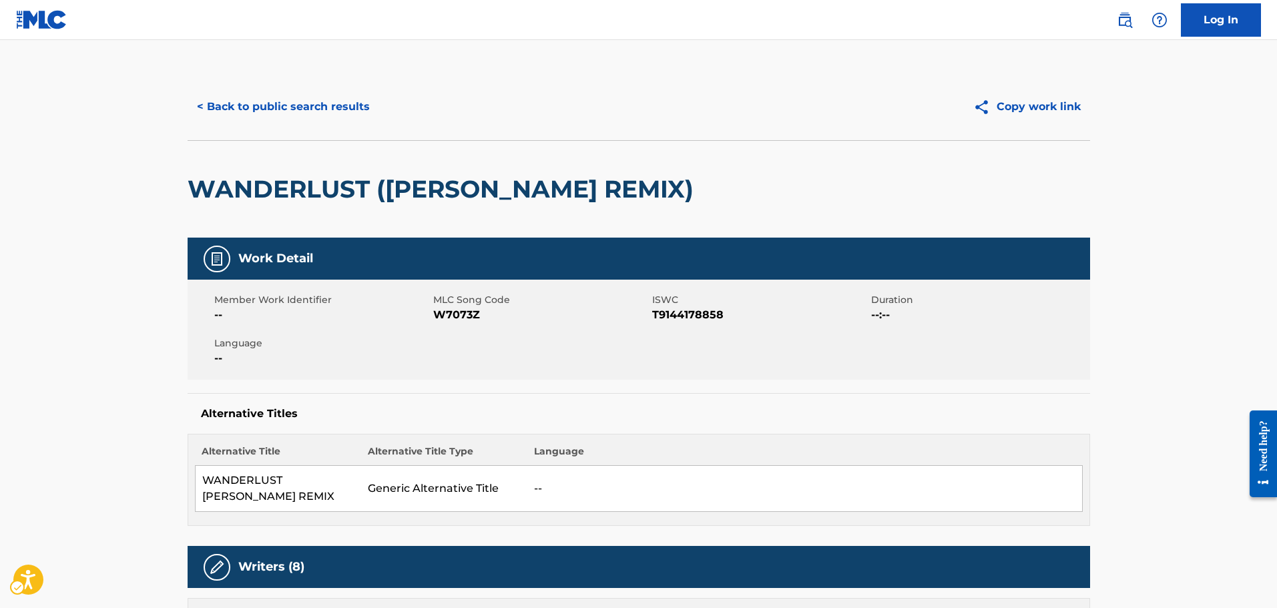
click at [460, 306] on span "MLC Song Code" at bounding box center [541, 300] width 216 height 14
click at [460, 311] on span "MLC Song Code - W7073Z" at bounding box center [541, 315] width 216 height 16
copy span "W7073Z"
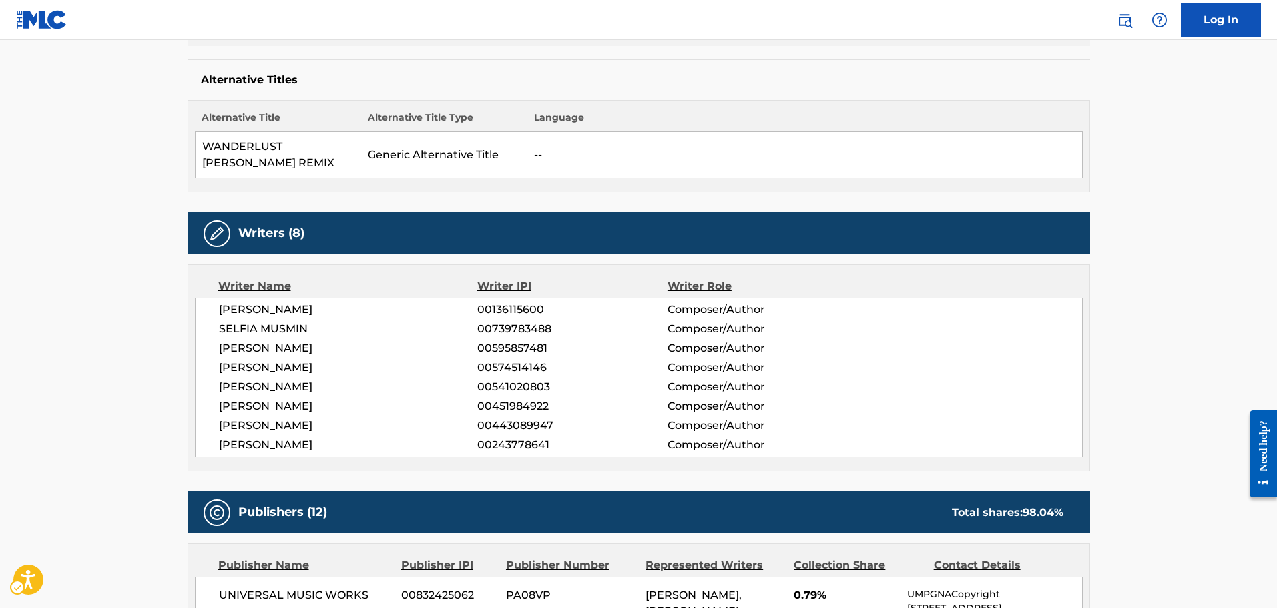
drag, startPoint x: 943, startPoint y: 407, endPoint x: 952, endPoint y: 385, distance: 23.9
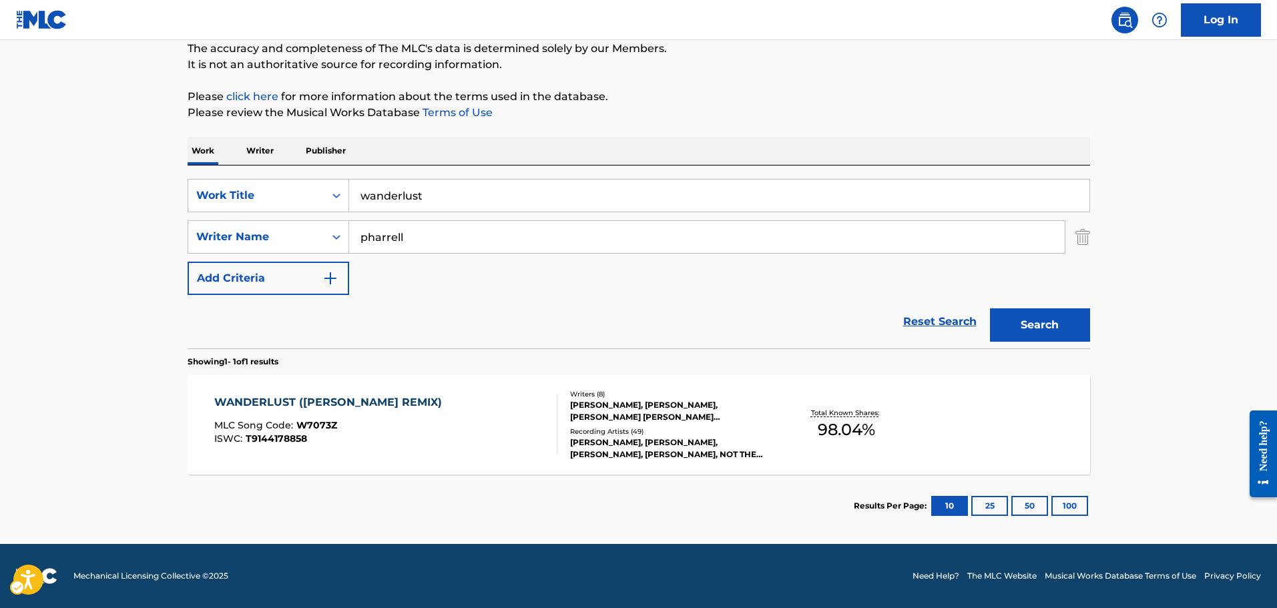
scroll to position [118, 0]
